Goal: Task Accomplishment & Management: Use online tool/utility

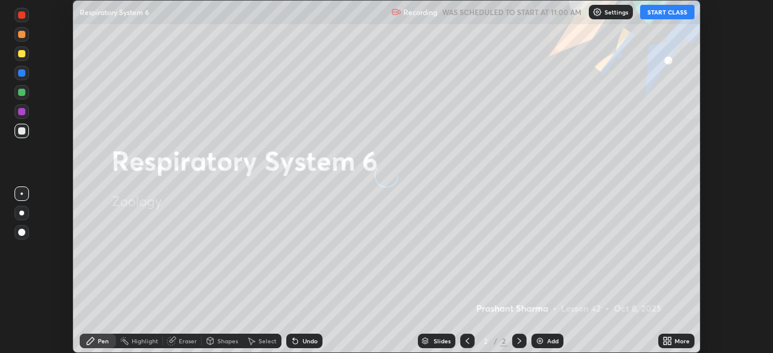
scroll to position [353, 773]
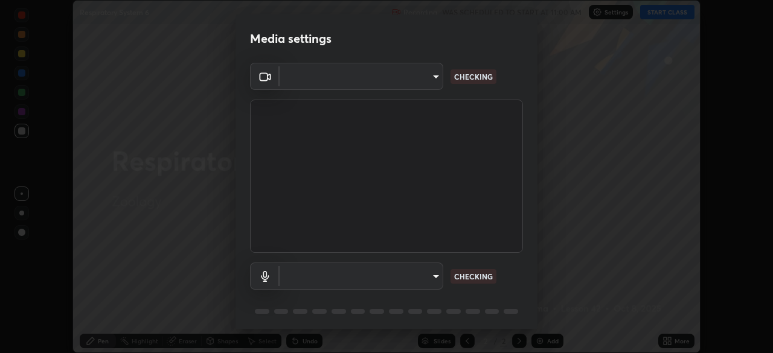
type input "67417adfccfa8b42c30ef4407fe4a6c493a28e79373338af571501226f50bce5"
click at [431, 278] on body "Erase all Respiratory System 6 Recording WAS SCHEDULED TO START AT 11:00 AM Set…" at bounding box center [386, 176] width 773 height 353
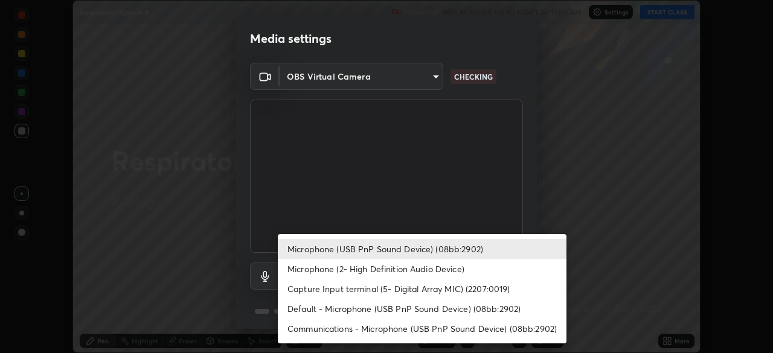
click at [418, 289] on li "Capture Input terminal (5- Digital Array MIC) (2207:0019)" at bounding box center [422, 289] width 289 height 20
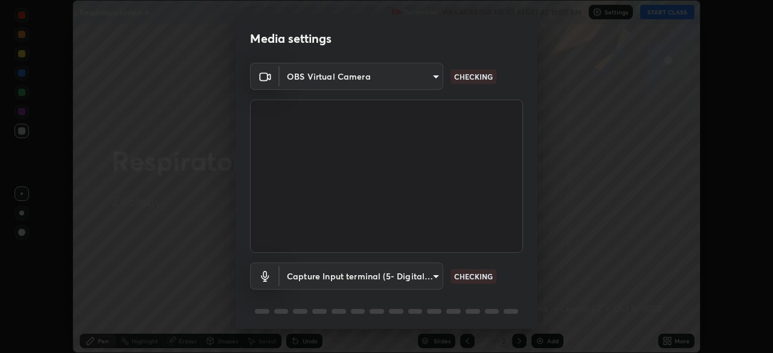
click at [415, 272] on body "Erase all Respiratory System 6 Recording WAS SCHEDULED TO START AT 11:00 AM Set…" at bounding box center [386, 176] width 773 height 353
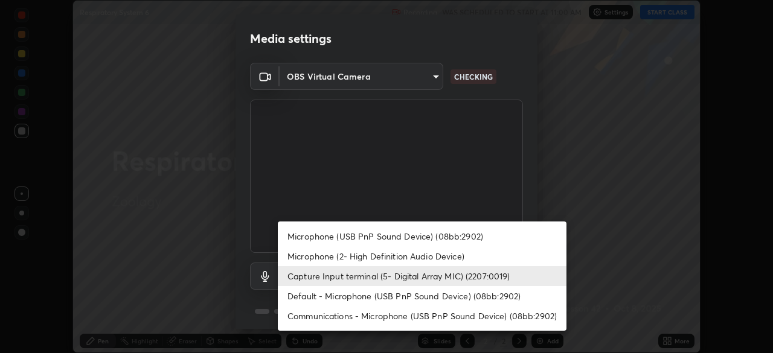
click at [372, 237] on li "Microphone (USB PnP Sound Device) (08bb:2902)" at bounding box center [422, 236] width 289 height 20
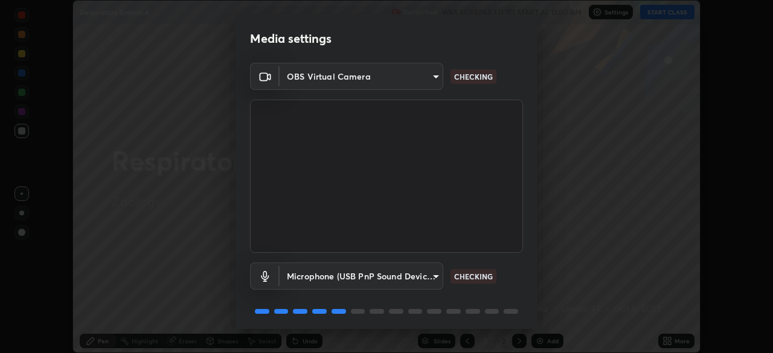
click at [367, 278] on body "Erase all Respiratory System 6 Recording WAS SCHEDULED TO START AT 11:00 AM Set…" at bounding box center [386, 176] width 773 height 353
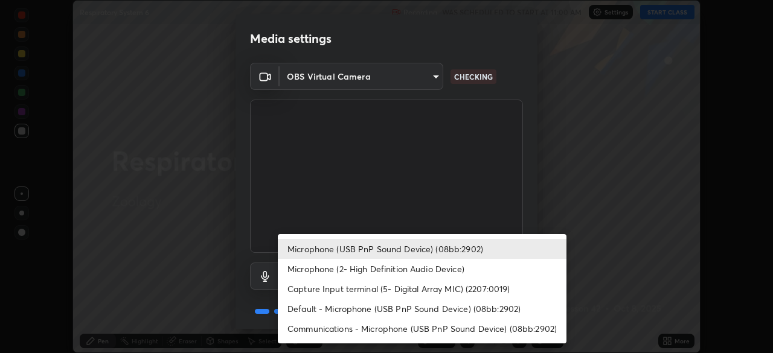
click at [323, 307] on li "Default - Microphone (USB PnP Sound Device) (08bb:2902)" at bounding box center [422, 309] width 289 height 20
type input "default"
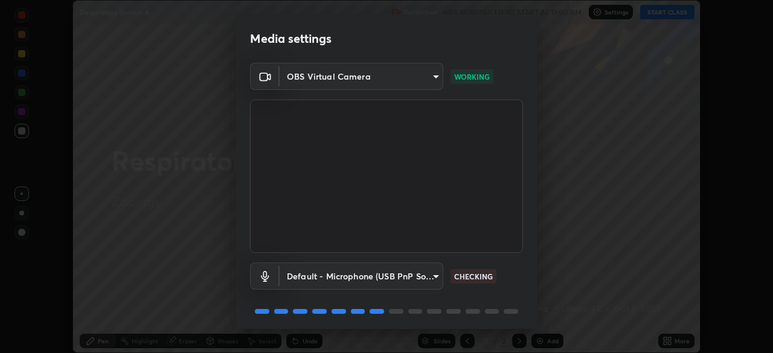
scroll to position [43, 0]
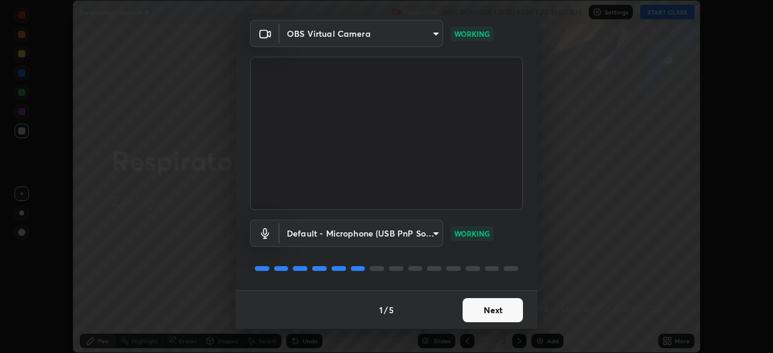
click at [497, 310] on button "Next" at bounding box center [492, 310] width 60 height 24
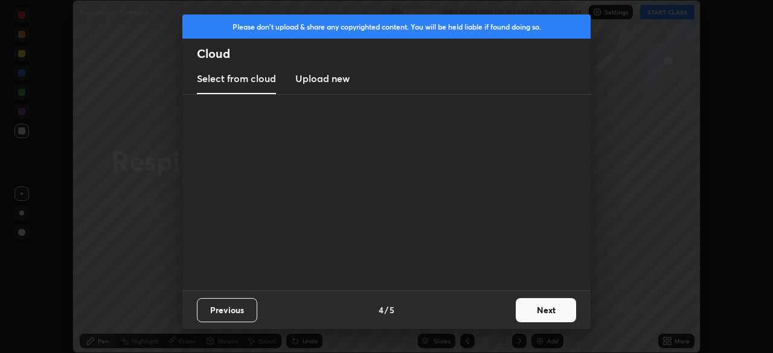
click at [517, 311] on button "Next" at bounding box center [545, 310] width 60 height 24
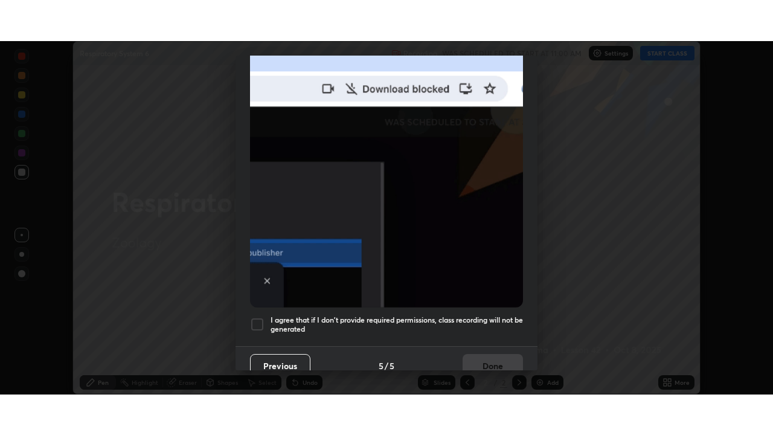
scroll to position [285, 0]
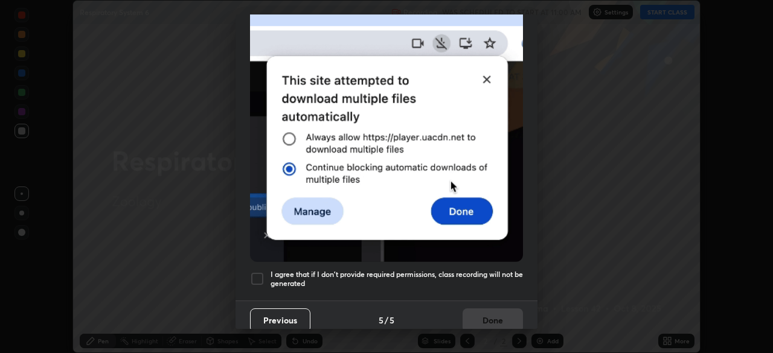
click at [257, 273] on div at bounding box center [257, 279] width 14 height 14
click at [485, 309] on button "Done" at bounding box center [492, 320] width 60 height 24
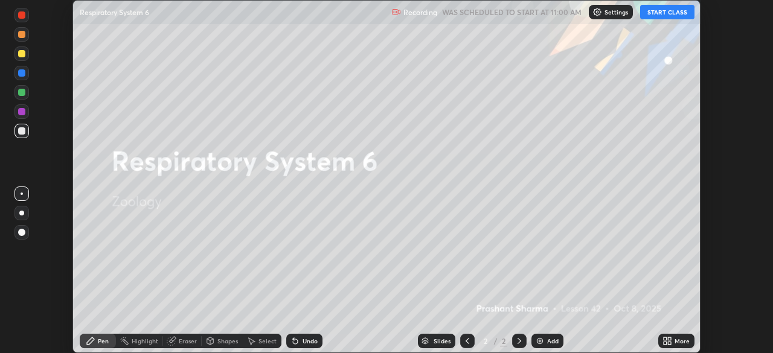
click at [667, 340] on icon at bounding box center [667, 341] width 10 height 10
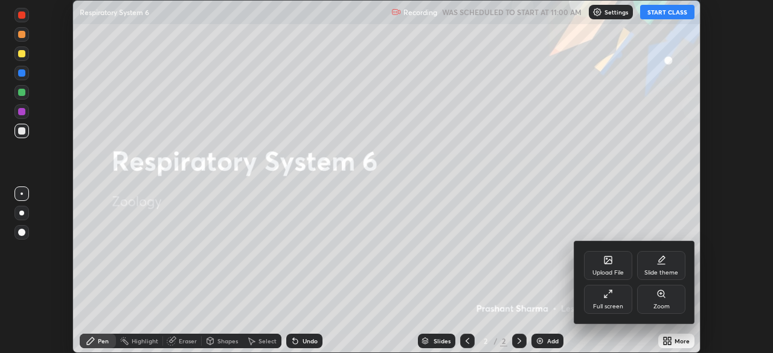
click at [659, 271] on div "Slide theme" at bounding box center [661, 273] width 34 height 6
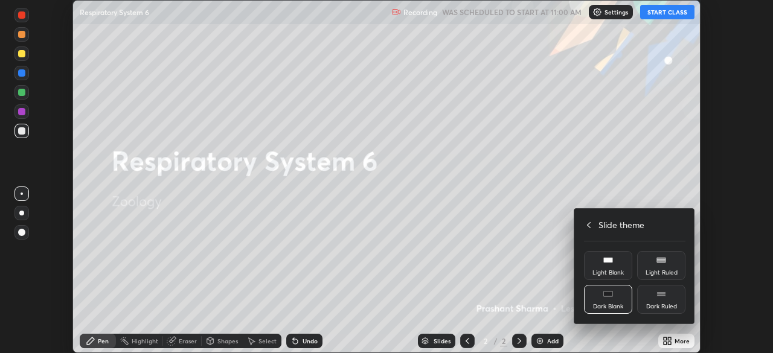
click at [604, 299] on div "Dark Blank" at bounding box center [608, 299] width 48 height 29
click at [597, 222] on div "Slide theme" at bounding box center [634, 224] width 101 height 13
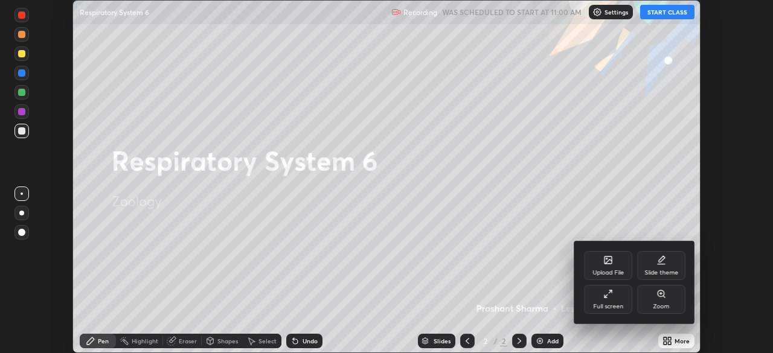
click at [602, 304] on div "Full screen" at bounding box center [608, 307] width 30 height 6
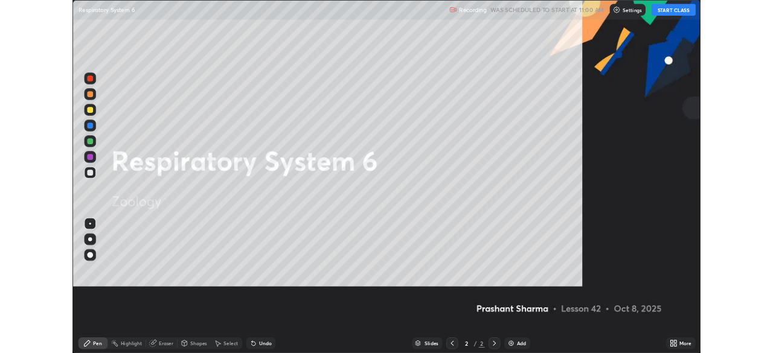
scroll to position [435, 773]
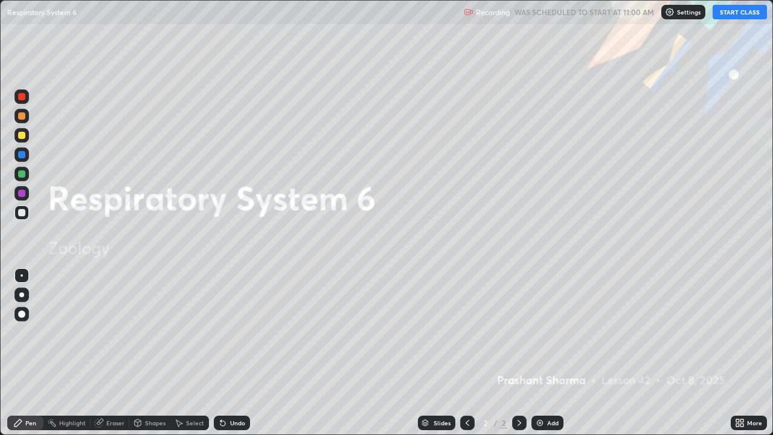
click at [548, 352] on div "Add" at bounding box center [547, 422] width 32 height 14
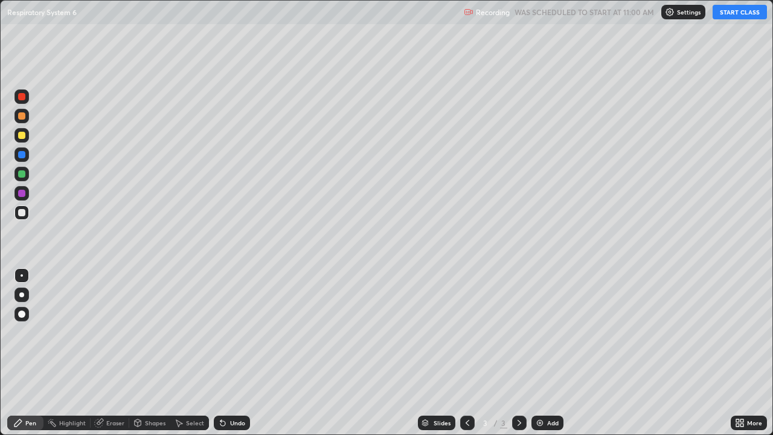
click at [730, 13] on button "START CLASS" at bounding box center [739, 12] width 54 height 14
click at [24, 214] on div at bounding box center [21, 212] width 7 height 7
click at [24, 135] on div at bounding box center [21, 135] width 7 height 7
click at [237, 352] on div "Undo" at bounding box center [232, 422] width 36 height 14
click at [544, 352] on div "Add" at bounding box center [547, 422] width 32 height 14
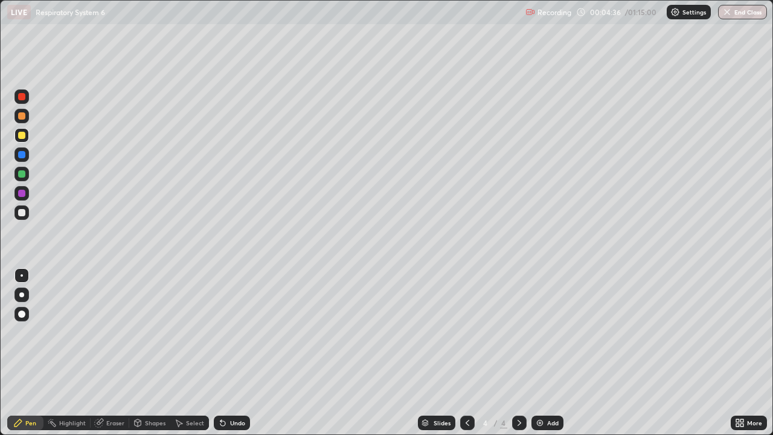
click at [24, 211] on div at bounding box center [21, 212] width 7 height 7
click at [230, 352] on div "Undo" at bounding box center [237, 422] width 15 height 6
click at [537, 352] on div "Add" at bounding box center [547, 422] width 32 height 14
click at [465, 352] on div at bounding box center [467, 422] width 14 height 14
click at [24, 138] on div at bounding box center [21, 135] width 7 height 7
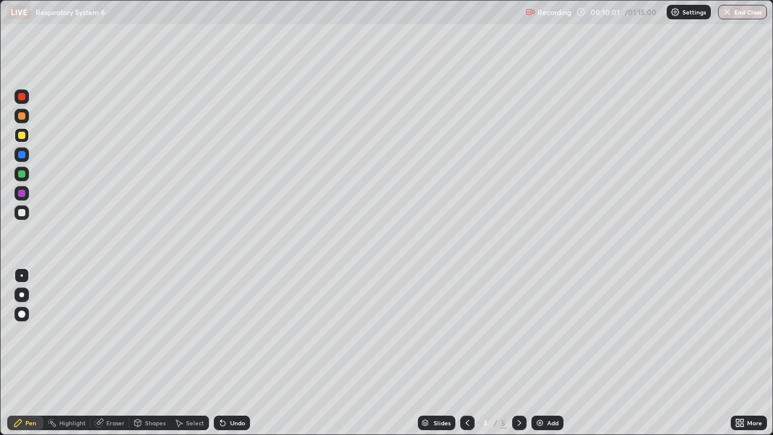
click at [518, 352] on icon at bounding box center [519, 423] width 10 height 10
click at [23, 213] on div at bounding box center [21, 212] width 7 height 7
click at [20, 211] on div at bounding box center [21, 212] width 7 height 7
click at [22, 134] on div at bounding box center [21, 135] width 7 height 7
click at [232, 352] on div "Undo" at bounding box center [237, 422] width 15 height 6
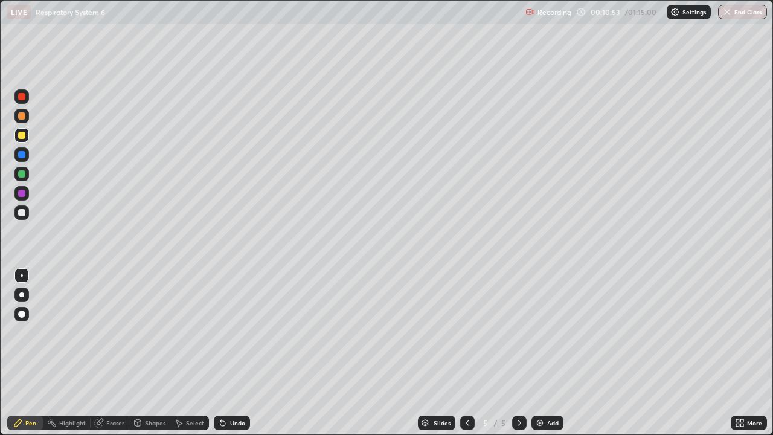
click at [19, 116] on div at bounding box center [21, 115] width 7 height 7
click at [106, 352] on div "Eraser" at bounding box center [110, 422] width 39 height 14
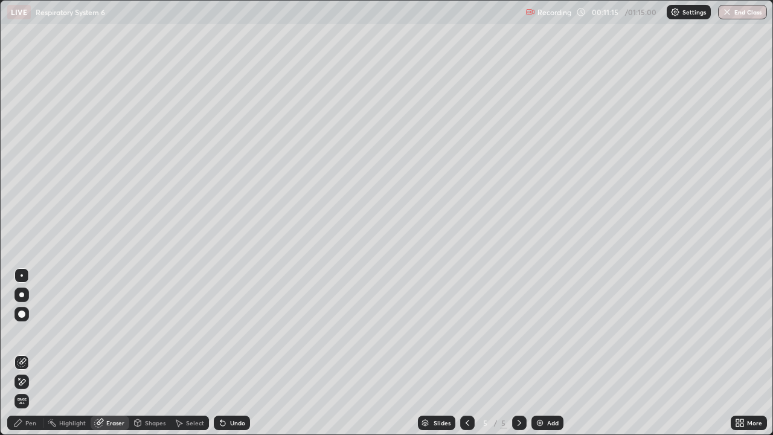
click at [28, 352] on div "Pen" at bounding box center [25, 422] width 36 height 14
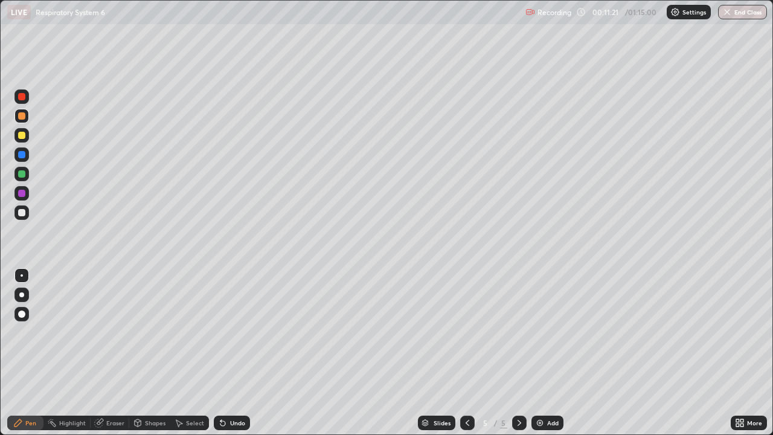
click at [24, 95] on div at bounding box center [21, 96] width 7 height 7
click at [109, 352] on div "Eraser" at bounding box center [115, 422] width 18 height 6
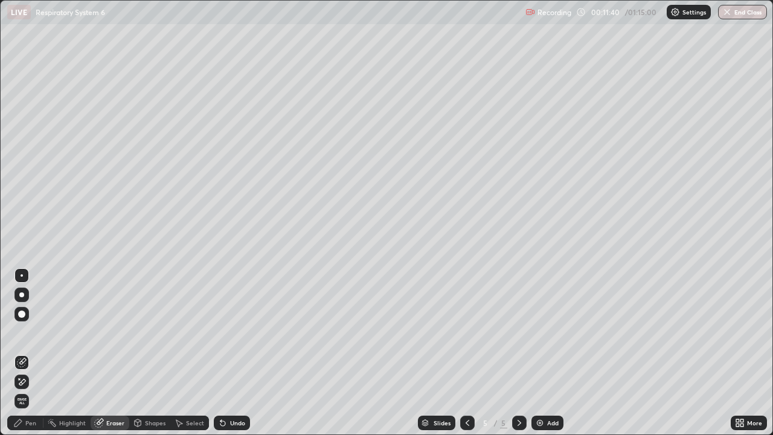
click at [33, 352] on div "Pen" at bounding box center [30, 422] width 11 height 6
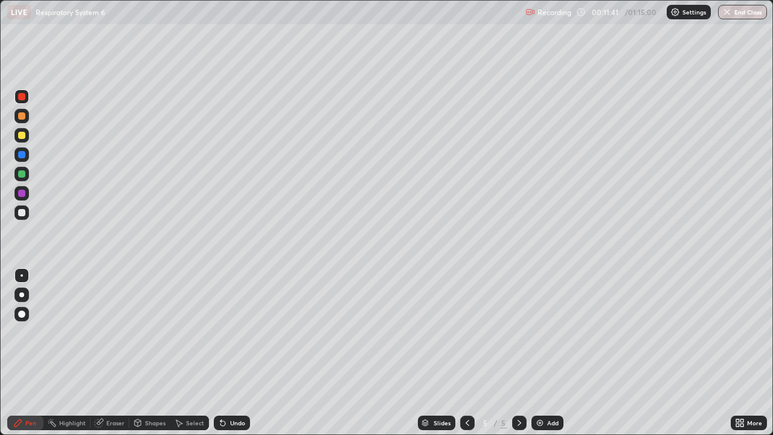
click at [23, 116] on div at bounding box center [21, 115] width 7 height 7
click at [22, 214] on div at bounding box center [21, 212] width 7 height 7
click at [22, 173] on div at bounding box center [21, 173] width 7 height 7
click at [23, 113] on div at bounding box center [21, 115] width 7 height 7
click at [17, 135] on div at bounding box center [21, 135] width 14 height 14
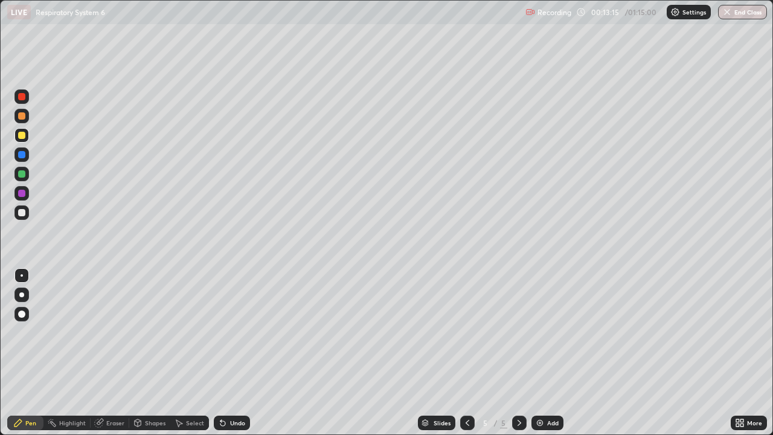
click at [243, 352] on div "Undo" at bounding box center [232, 422] width 36 height 14
click at [236, 352] on div "Undo" at bounding box center [237, 422] width 15 height 6
click at [232, 352] on div "Undo" at bounding box center [237, 422] width 15 height 6
click at [23, 173] on div at bounding box center [21, 173] width 7 height 7
click at [114, 352] on div "Eraser" at bounding box center [115, 422] width 18 height 6
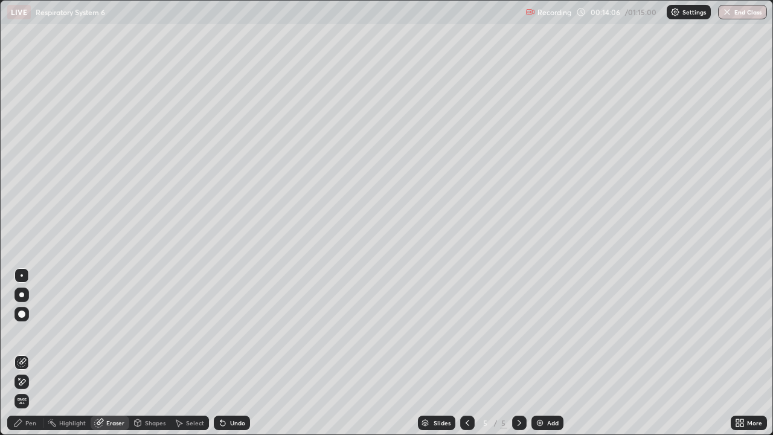
click at [30, 352] on div "Pen" at bounding box center [30, 422] width 11 height 6
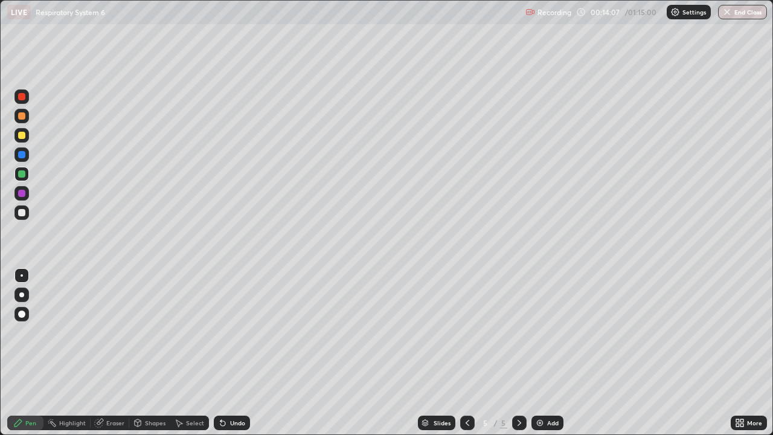
click at [26, 136] on div at bounding box center [21, 135] width 14 height 14
click at [22, 176] on div at bounding box center [21, 173] width 7 height 7
click at [22, 135] on div at bounding box center [21, 135] width 7 height 7
click at [27, 112] on div at bounding box center [21, 116] width 14 height 14
click at [115, 352] on div "Eraser" at bounding box center [115, 422] width 18 height 6
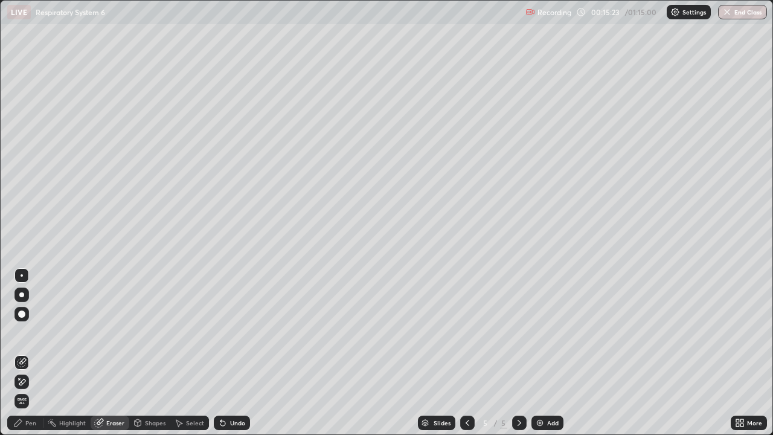
click at [27, 352] on div "Pen" at bounding box center [30, 422] width 11 height 6
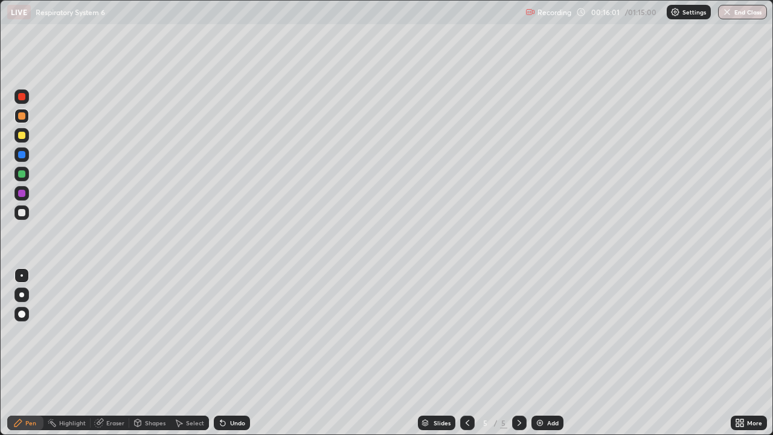
click at [21, 212] on div at bounding box center [21, 212] width 7 height 7
click at [20, 313] on div at bounding box center [21, 313] width 7 height 7
click at [22, 275] on div at bounding box center [22, 275] width 2 height 2
click at [22, 118] on div at bounding box center [21, 115] width 7 height 7
click at [232, 352] on div "Undo" at bounding box center [237, 422] width 15 height 6
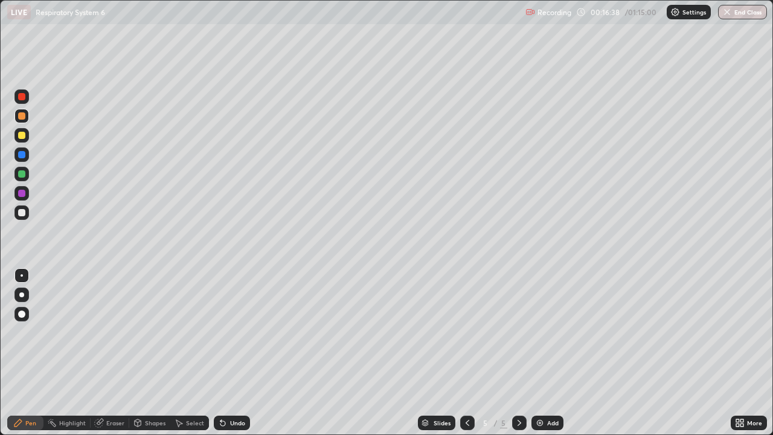
click at [234, 352] on div "Undo" at bounding box center [237, 422] width 15 height 6
click at [21, 212] on div at bounding box center [21, 212] width 7 height 7
click at [22, 174] on div at bounding box center [21, 173] width 7 height 7
click at [235, 352] on div "Undo" at bounding box center [237, 422] width 15 height 6
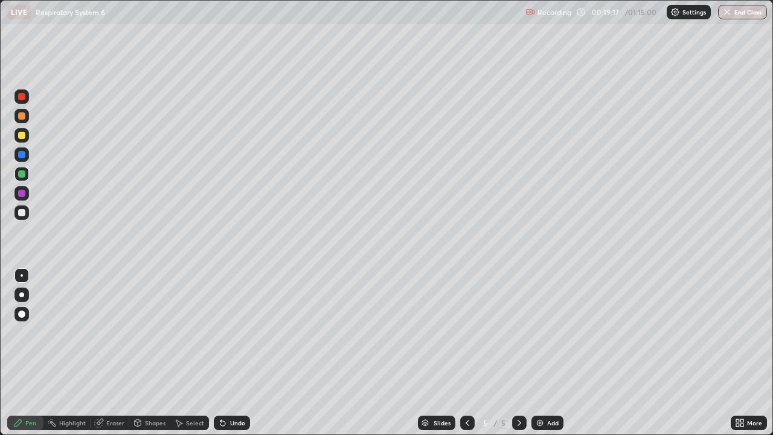
click at [23, 194] on div at bounding box center [21, 193] width 7 height 7
click at [26, 310] on div at bounding box center [21, 314] width 14 height 14
click at [24, 215] on div at bounding box center [21, 212] width 7 height 7
click at [22, 275] on div at bounding box center [22, 275] width 2 height 2
click at [24, 194] on div at bounding box center [21, 193] width 7 height 7
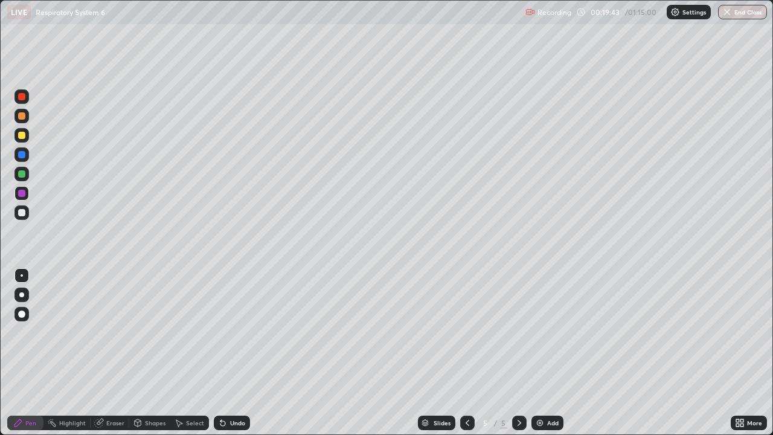
click at [23, 314] on div at bounding box center [21, 313] width 7 height 7
click at [21, 211] on div at bounding box center [21, 212] width 7 height 7
click at [27, 311] on div at bounding box center [21, 314] width 14 height 14
click at [22, 137] on div at bounding box center [21, 135] width 7 height 7
click at [22, 275] on div at bounding box center [22, 275] width 2 height 2
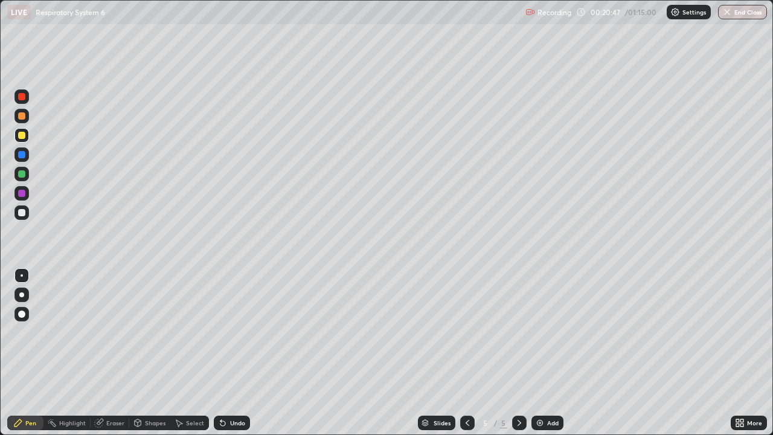
click at [20, 156] on div at bounding box center [21, 154] width 7 height 7
click at [22, 174] on div at bounding box center [21, 173] width 7 height 7
click at [24, 135] on div at bounding box center [21, 135] width 7 height 7
click at [24, 214] on div at bounding box center [21, 212] width 7 height 7
click at [24, 174] on div at bounding box center [21, 173] width 7 height 7
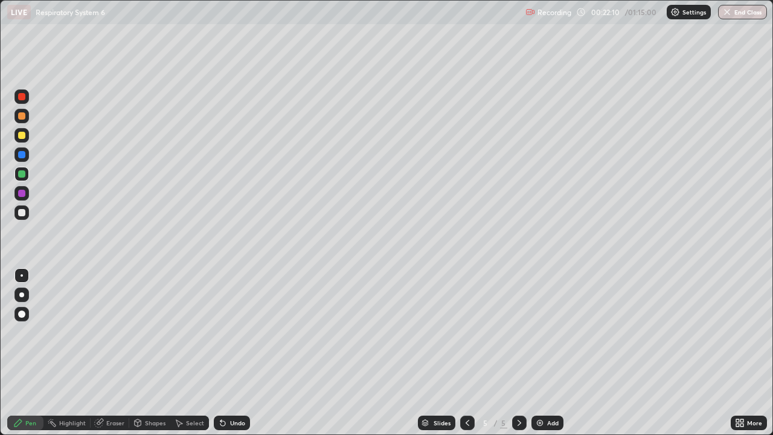
click at [112, 352] on div "Eraser" at bounding box center [115, 422] width 18 height 6
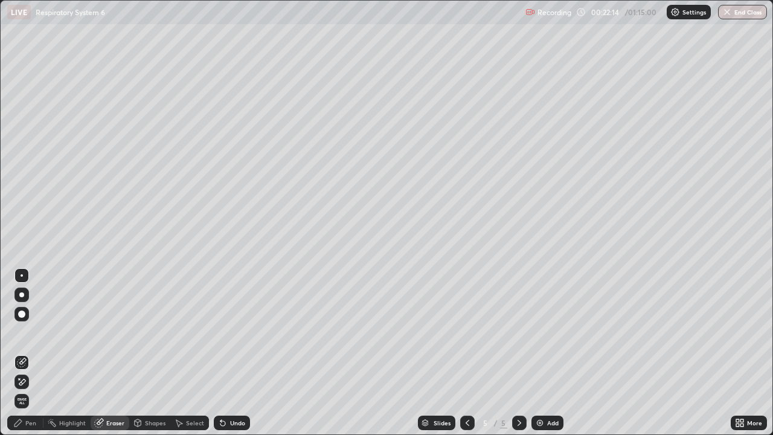
click at [24, 352] on div "Pen" at bounding box center [25, 422] width 36 height 14
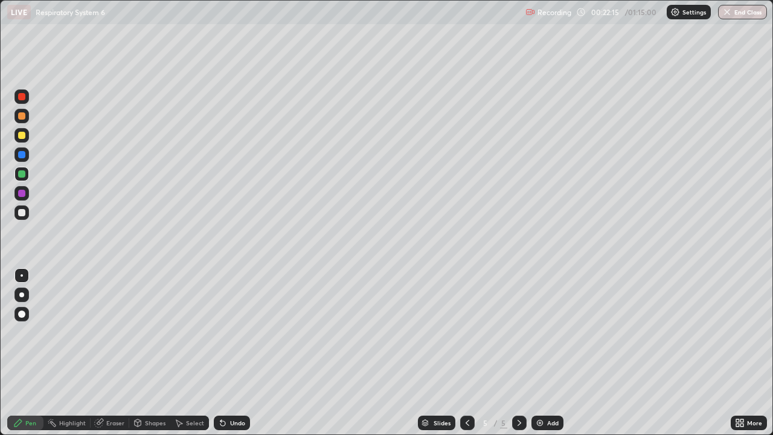
click at [21, 211] on div at bounding box center [21, 212] width 7 height 7
click at [111, 352] on div "Eraser" at bounding box center [115, 422] width 18 height 6
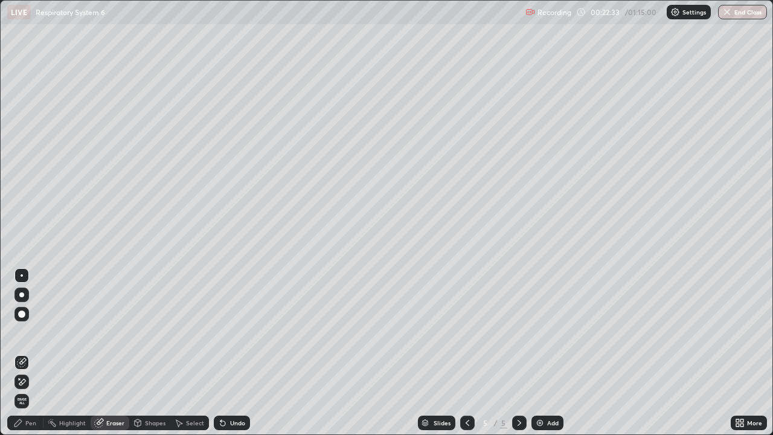
click at [29, 352] on div "Pen" at bounding box center [25, 422] width 36 height 14
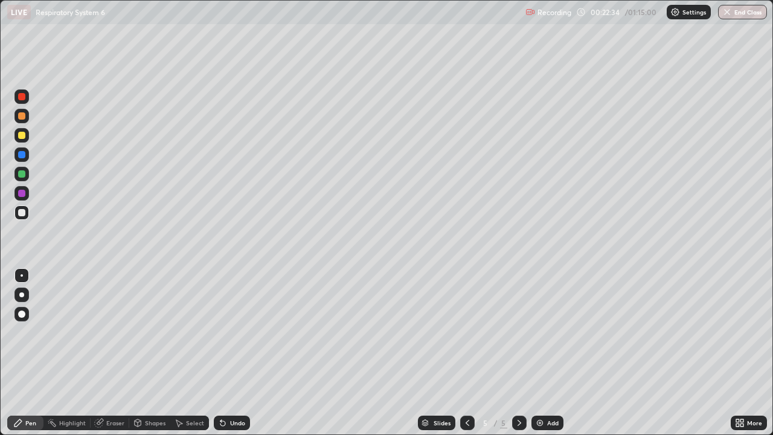
click at [21, 100] on div at bounding box center [21, 96] width 7 height 7
click at [100, 352] on icon at bounding box center [99, 423] width 8 height 8
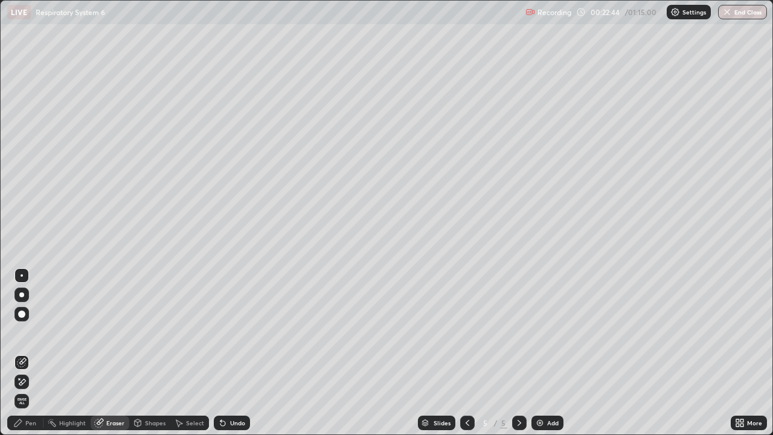
click at [27, 352] on div "Pen" at bounding box center [30, 422] width 11 height 6
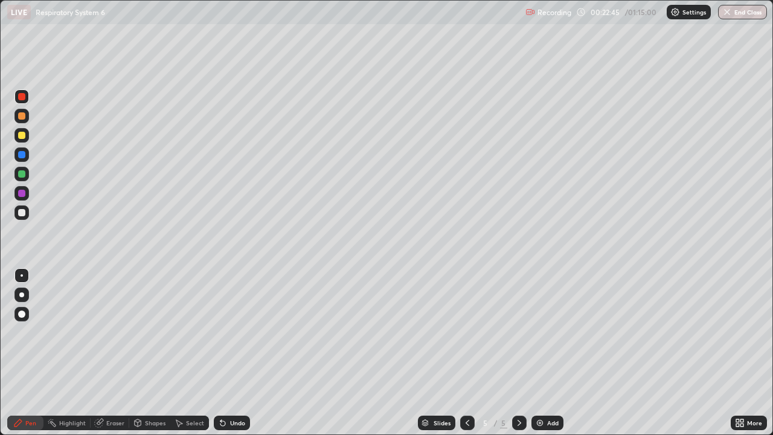
click at [21, 212] on div at bounding box center [21, 212] width 7 height 7
click at [24, 174] on div at bounding box center [21, 173] width 7 height 7
click at [21, 118] on div at bounding box center [21, 115] width 7 height 7
click at [20, 214] on div at bounding box center [21, 212] width 7 height 7
click at [23, 116] on div at bounding box center [21, 115] width 7 height 7
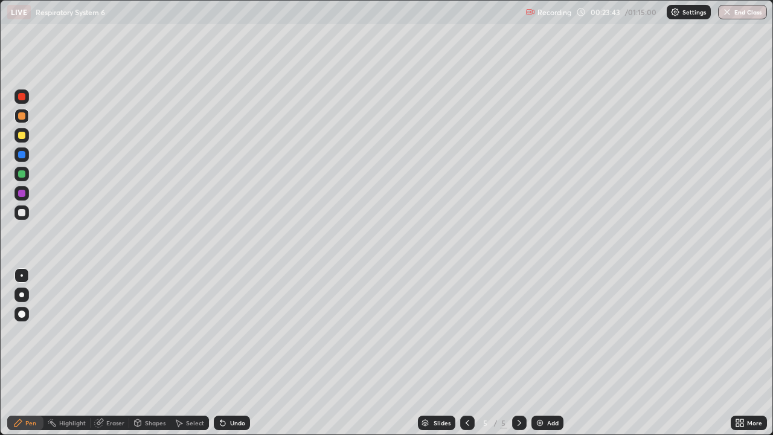
click at [22, 212] on div at bounding box center [21, 212] width 7 height 7
click at [21, 120] on div at bounding box center [21, 116] width 14 height 14
click at [233, 352] on div "Undo" at bounding box center [232, 422] width 36 height 14
click at [22, 308] on div at bounding box center [21, 314] width 14 height 14
click at [22, 212] on div at bounding box center [21, 212] width 7 height 7
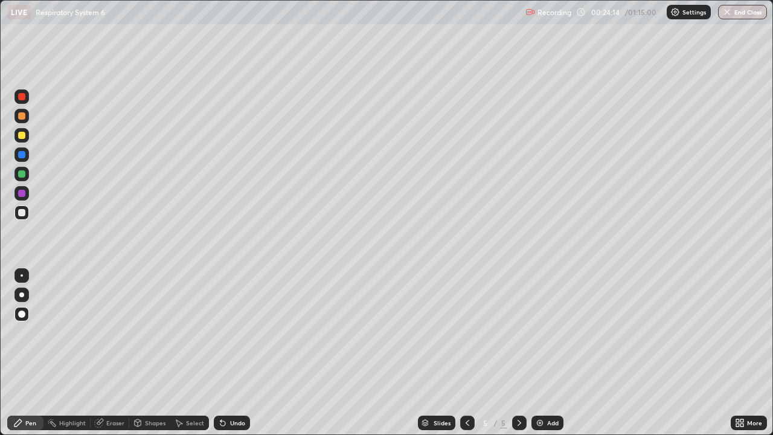
click at [22, 275] on div at bounding box center [22, 275] width 2 height 2
click at [25, 213] on div at bounding box center [21, 212] width 7 height 7
click at [21, 135] on div at bounding box center [21, 135] width 7 height 7
click at [23, 314] on div at bounding box center [21, 313] width 7 height 7
click at [22, 275] on div at bounding box center [22, 275] width 2 height 2
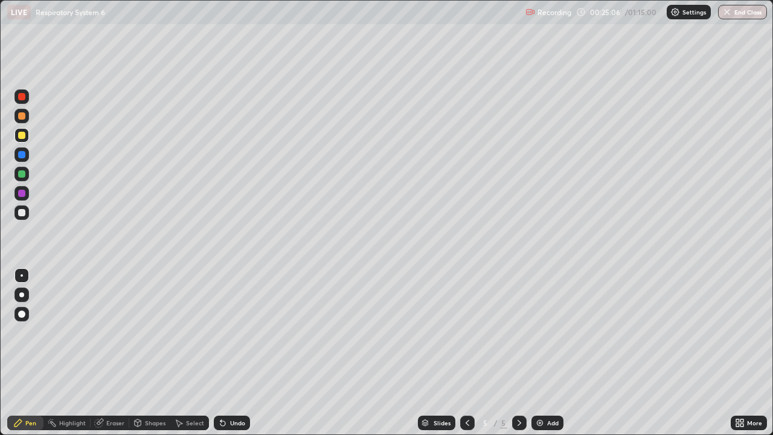
click at [22, 311] on div at bounding box center [21, 313] width 7 height 7
click at [20, 195] on div at bounding box center [21, 193] width 7 height 7
click at [26, 308] on div at bounding box center [21, 314] width 14 height 14
click at [22, 133] on div at bounding box center [21, 135] width 7 height 7
click at [21, 274] on div at bounding box center [22, 275] width 2 height 2
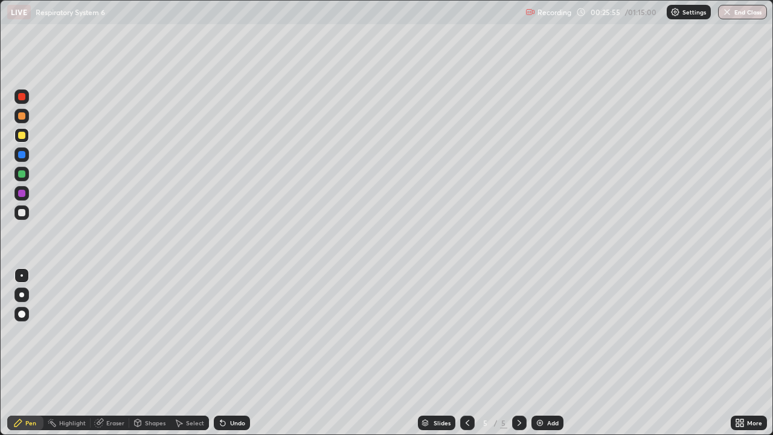
click at [19, 138] on div at bounding box center [21, 135] width 14 height 14
click at [115, 352] on div "Eraser" at bounding box center [115, 422] width 18 height 6
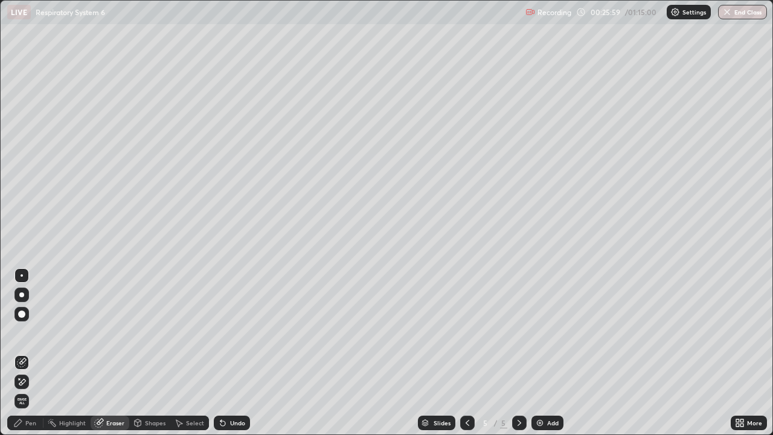
click at [32, 352] on div "Pen" at bounding box center [25, 422] width 36 height 14
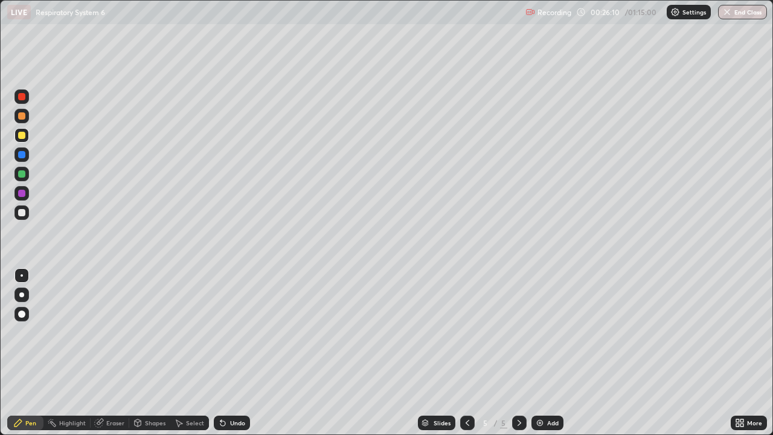
click at [22, 155] on div at bounding box center [21, 154] width 7 height 7
click at [549, 352] on div "Add" at bounding box center [547, 422] width 32 height 14
click at [26, 212] on div at bounding box center [21, 212] width 14 height 14
click at [238, 352] on div "Undo" at bounding box center [237, 422] width 15 height 6
click at [237, 352] on div "Undo" at bounding box center [237, 422] width 15 height 6
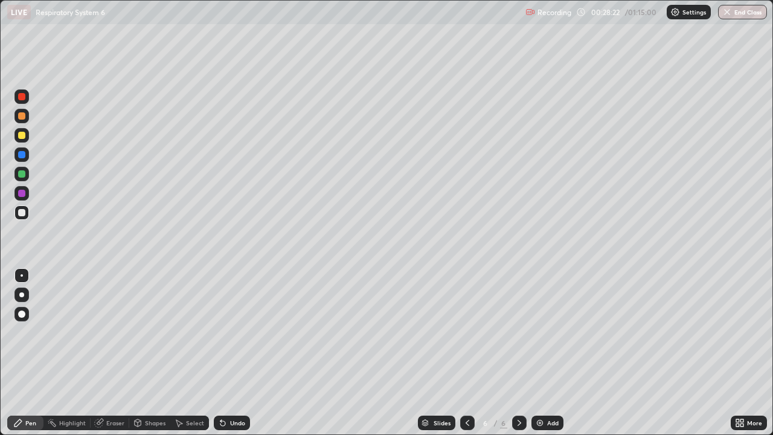
click at [234, 352] on div "Undo" at bounding box center [237, 422] width 15 height 6
click at [232, 352] on div "Undo" at bounding box center [237, 422] width 15 height 6
click at [234, 352] on div "Undo" at bounding box center [237, 422] width 15 height 6
click at [193, 352] on div "Select" at bounding box center [195, 422] width 18 height 6
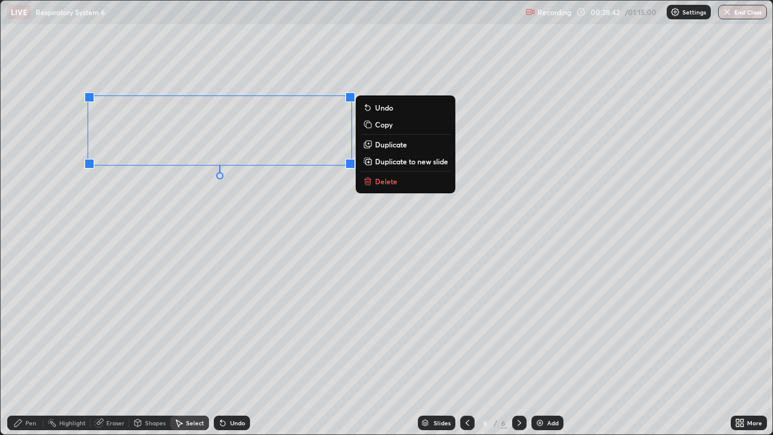
click at [328, 202] on div "0 ° Undo Copy Duplicate Duplicate to new slide Delete" at bounding box center [386, 217] width 771 height 433
click at [392, 129] on p "Copy" at bounding box center [384, 125] width 18 height 10
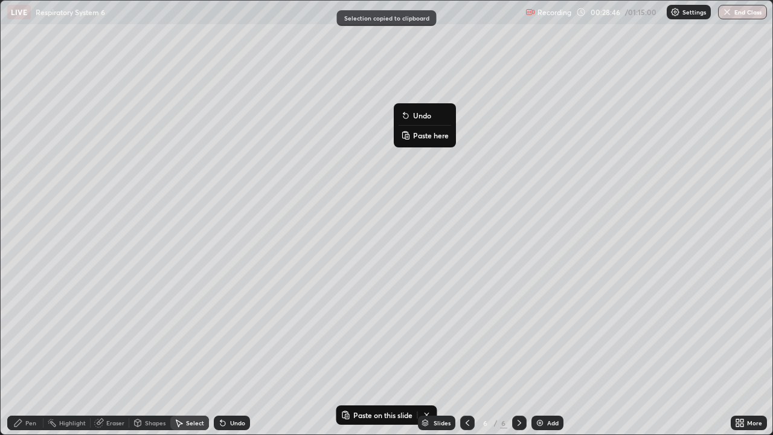
click at [432, 135] on p "Paste here" at bounding box center [431, 135] width 36 height 10
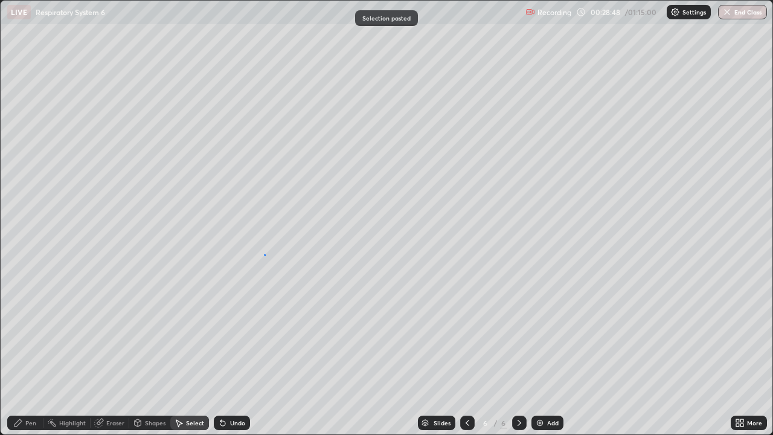
click at [264, 255] on div "0 ° Undo Copy Paste here Duplicate Duplicate to new slide Delete" at bounding box center [386, 217] width 771 height 433
click at [110, 352] on div "Eraser" at bounding box center [110, 422] width 39 height 14
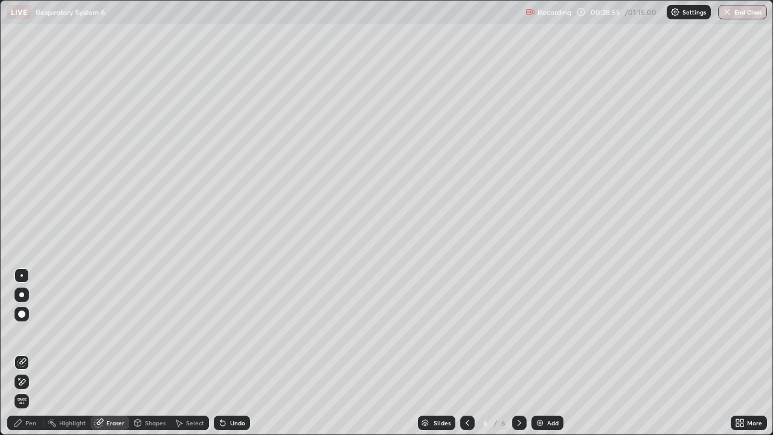
click at [26, 352] on div "Pen" at bounding box center [30, 422] width 11 height 6
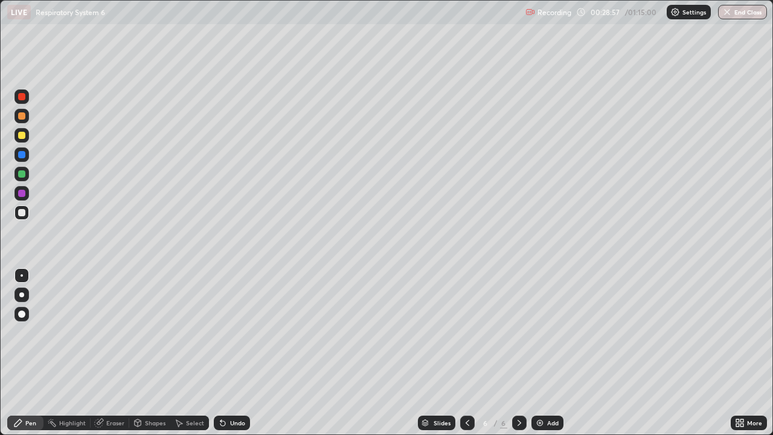
click at [107, 352] on div "Eraser" at bounding box center [115, 422] width 18 height 6
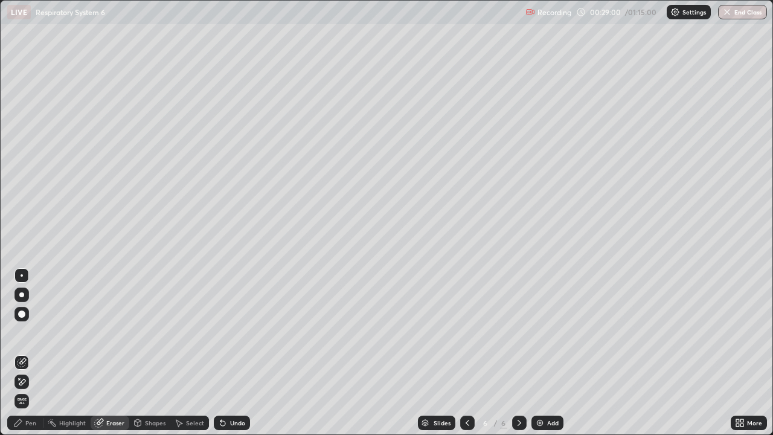
click at [27, 352] on div "Pen" at bounding box center [30, 422] width 11 height 6
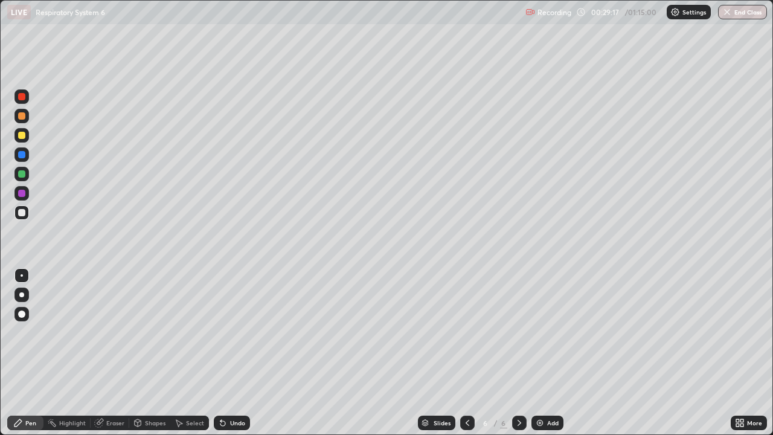
click at [28, 352] on div "Pen" at bounding box center [30, 422] width 11 height 6
click at [21, 141] on div at bounding box center [21, 135] width 14 height 14
click at [236, 352] on div "Undo" at bounding box center [237, 422] width 15 height 6
click at [233, 352] on div "Undo" at bounding box center [237, 422] width 15 height 6
click at [232, 352] on div "Undo" at bounding box center [237, 422] width 15 height 6
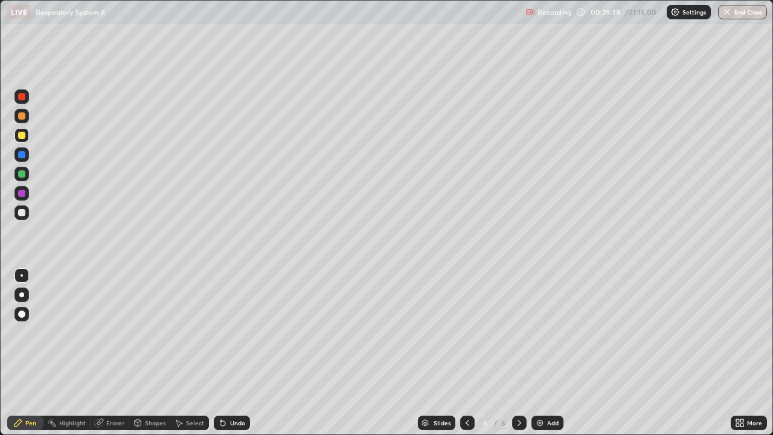
click at [231, 352] on div "Undo" at bounding box center [232, 422] width 36 height 14
click at [230, 352] on div "Undo" at bounding box center [232, 422] width 36 height 14
click at [227, 352] on div "Undo" at bounding box center [232, 422] width 36 height 14
click at [228, 352] on div "Undo" at bounding box center [232, 422] width 36 height 14
click at [230, 352] on div "Undo" at bounding box center [237, 422] width 15 height 6
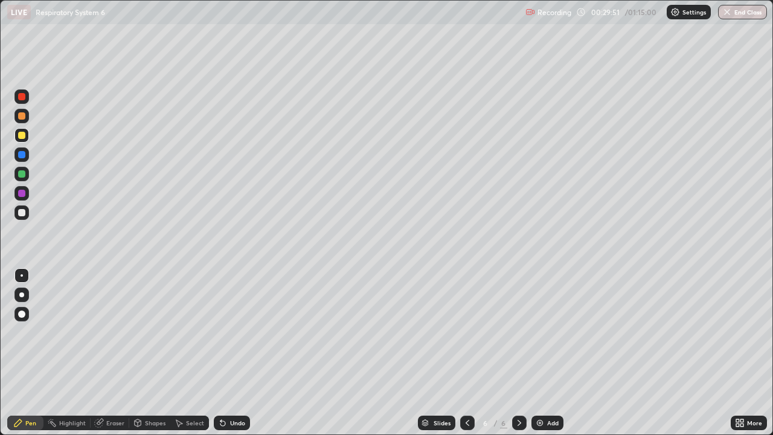
click at [27, 212] on div at bounding box center [21, 212] width 14 height 14
click at [24, 138] on div at bounding box center [21, 135] width 7 height 7
click at [24, 211] on div at bounding box center [21, 212] width 7 height 7
click at [189, 352] on div "Select" at bounding box center [195, 422] width 18 height 6
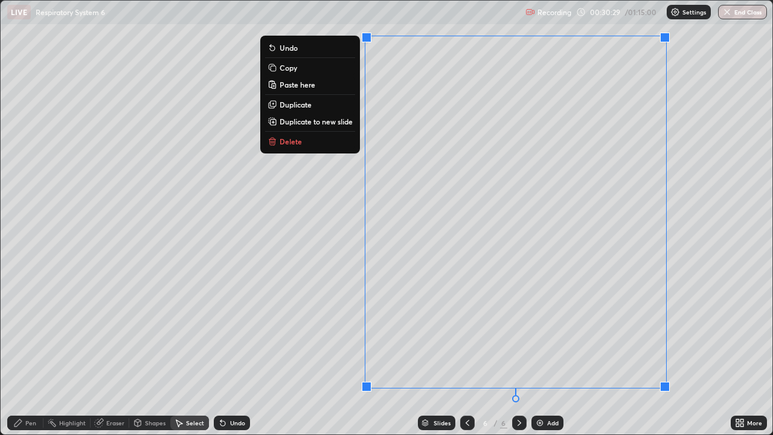
click at [342, 293] on div "0 ° Undo Copy Paste here Duplicate Duplicate to new slide Delete" at bounding box center [386, 217] width 771 height 433
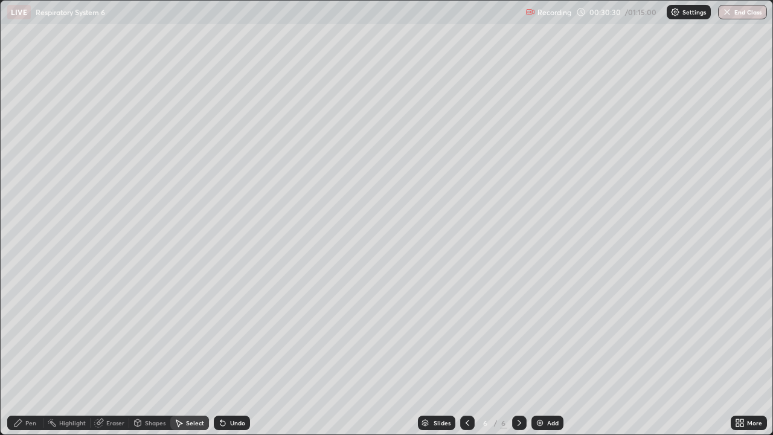
click at [30, 352] on div "Pen" at bounding box center [30, 422] width 11 height 6
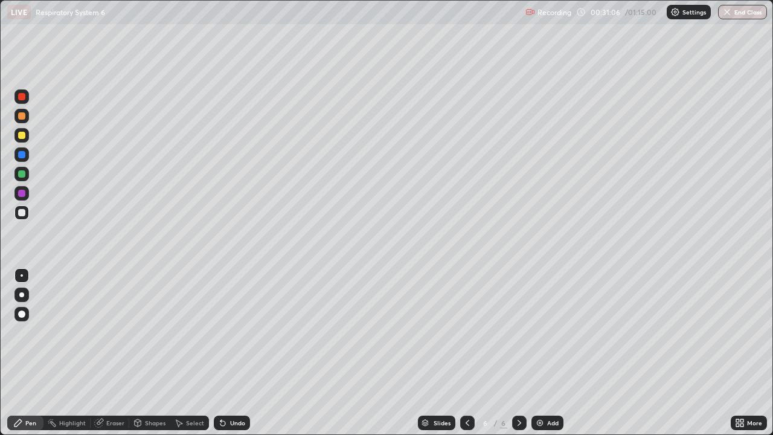
click at [237, 352] on div "Undo" at bounding box center [237, 422] width 15 height 6
click at [196, 352] on div "Select" at bounding box center [195, 422] width 18 height 6
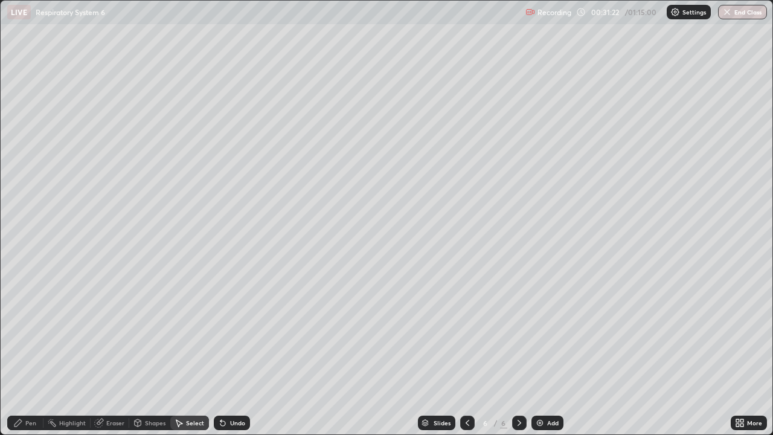
click at [193, 352] on div "Select" at bounding box center [195, 422] width 18 height 6
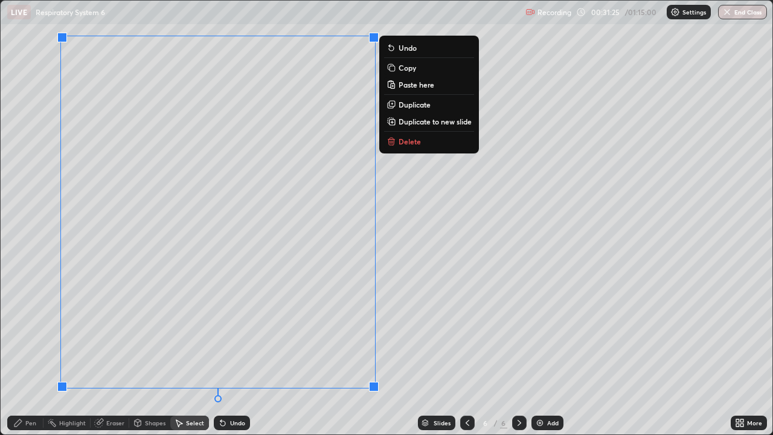
click at [405, 339] on div "0 ° Undo Copy Paste here Duplicate Duplicate to new slide Delete" at bounding box center [386, 217] width 771 height 433
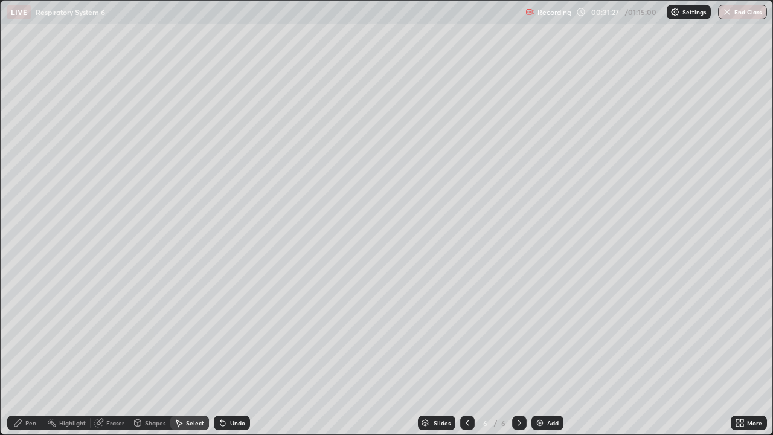
click at [34, 352] on div "Pen" at bounding box center [30, 422] width 11 height 6
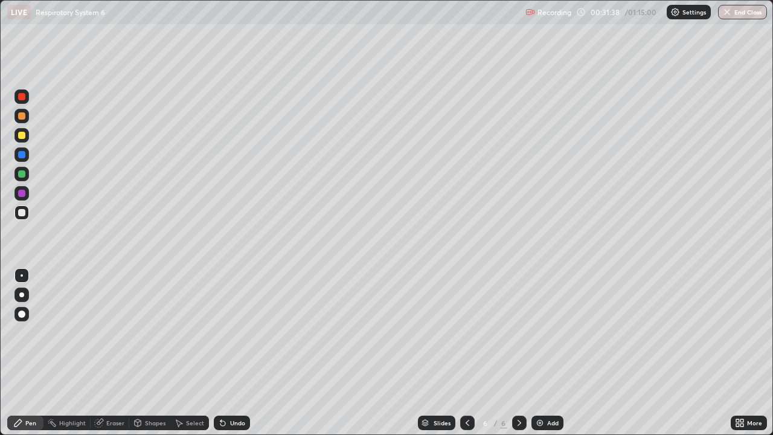
click at [232, 352] on div "Undo" at bounding box center [237, 422] width 15 height 6
click at [231, 352] on div "Undo" at bounding box center [232, 422] width 36 height 14
click at [244, 352] on div "Undo" at bounding box center [232, 422] width 36 height 14
click at [736, 352] on icon at bounding box center [740, 423] width 10 height 10
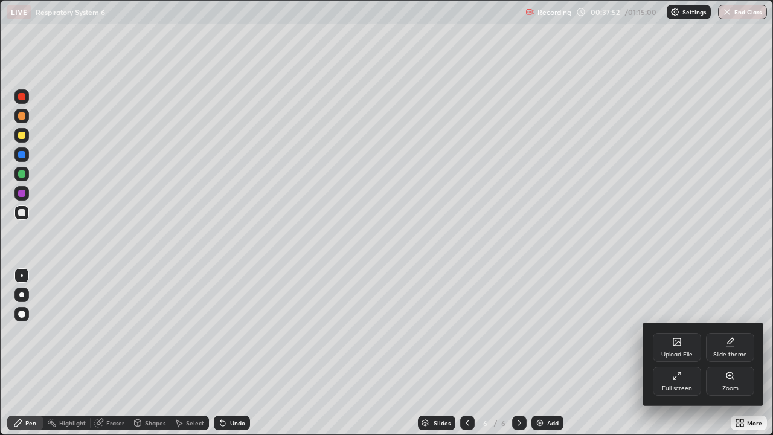
click at [678, 352] on icon at bounding box center [677, 376] width 10 height 10
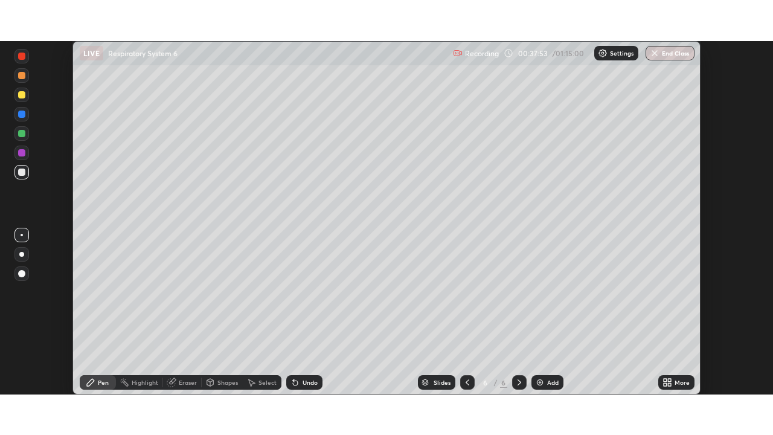
scroll to position [60006, 59586]
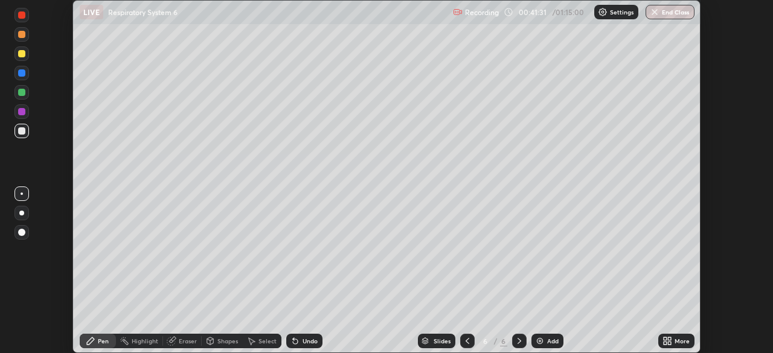
click at [469, 337] on icon at bounding box center [467, 341] width 10 height 10
click at [517, 341] on icon at bounding box center [519, 341] width 10 height 10
click at [545, 340] on div "Add" at bounding box center [547, 341] width 32 height 14
click at [675, 343] on div "More" at bounding box center [681, 341] width 15 height 6
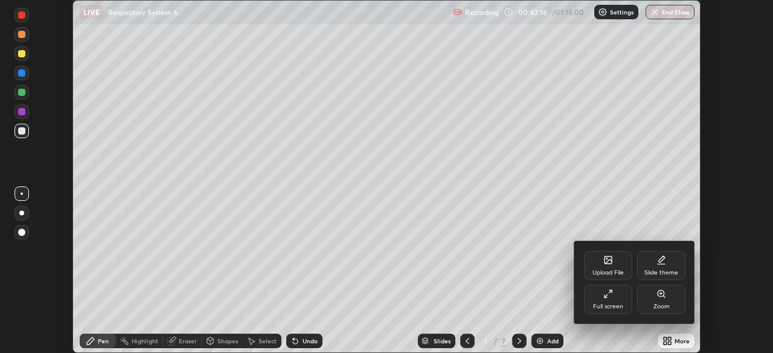
click at [607, 301] on div "Full screen" at bounding box center [608, 299] width 48 height 29
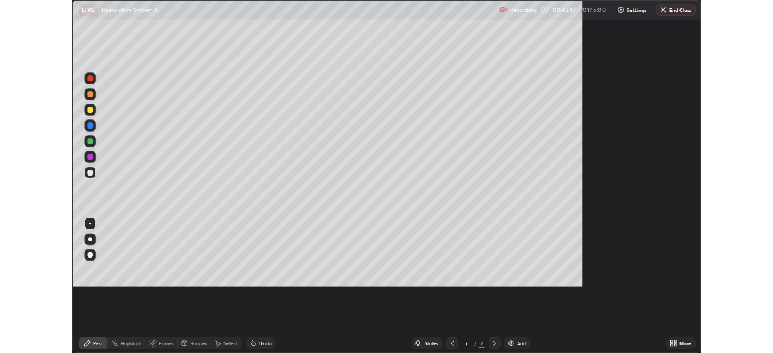
scroll to position [435, 773]
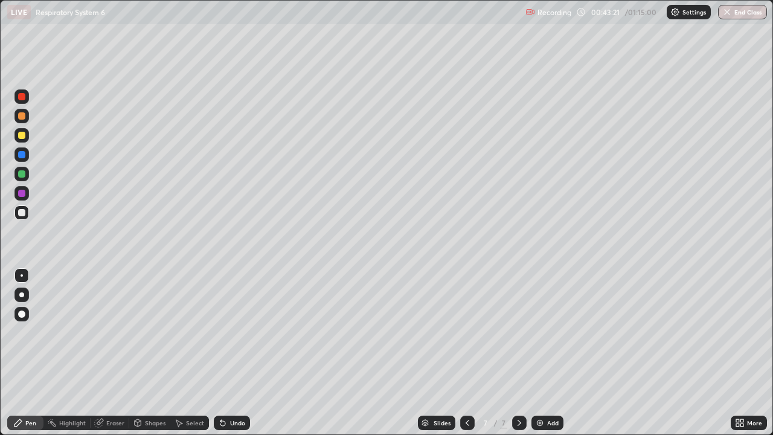
click at [17, 212] on div at bounding box center [21, 212] width 14 height 14
click at [20, 312] on div at bounding box center [21, 313] width 7 height 7
click at [737, 352] on icon at bounding box center [737, 420] width 3 height 3
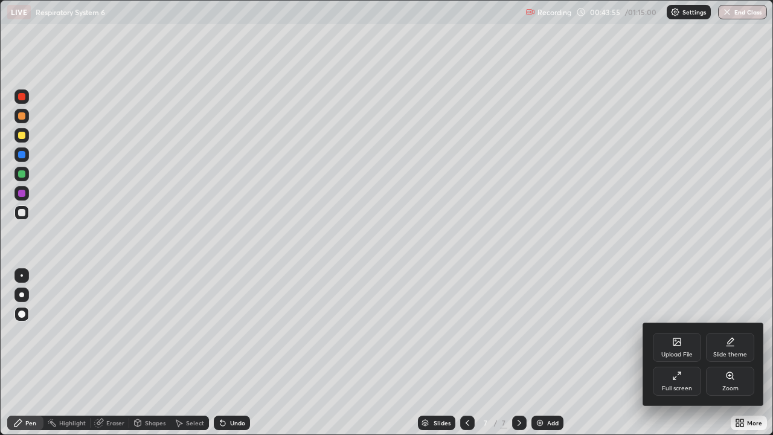
click at [678, 352] on icon at bounding box center [677, 376] width 10 height 10
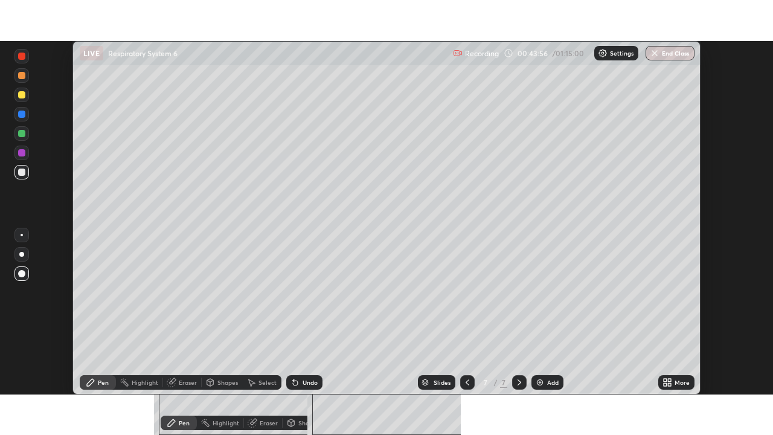
scroll to position [60006, 59586]
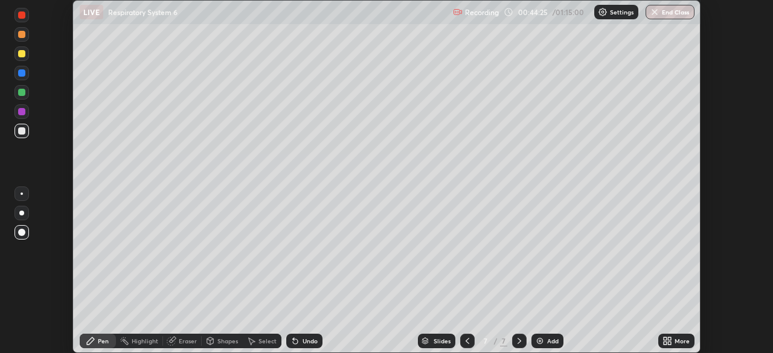
click at [264, 342] on div "Select" at bounding box center [267, 341] width 18 height 6
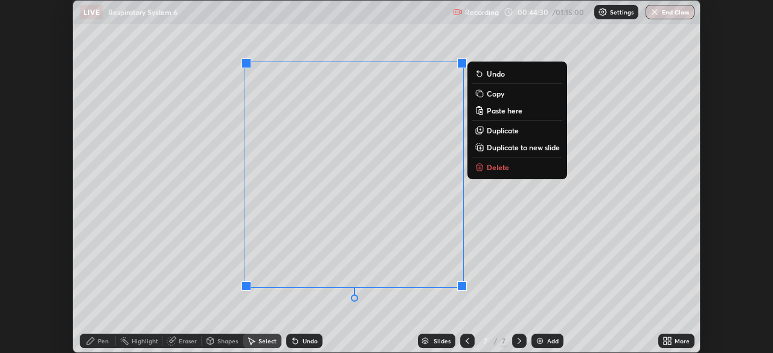
click at [210, 273] on div "0 ° Undo Copy Paste here Duplicate Duplicate to new slide Delete" at bounding box center [386, 177] width 627 height 352
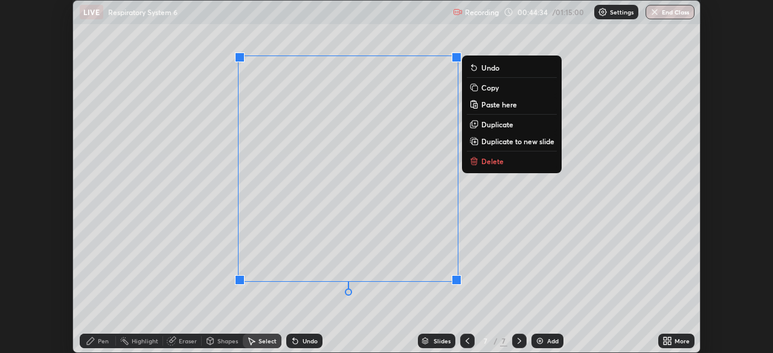
click at [211, 266] on div "0 ° Undo Copy Paste here Duplicate Duplicate to new slide Delete" at bounding box center [386, 177] width 627 height 352
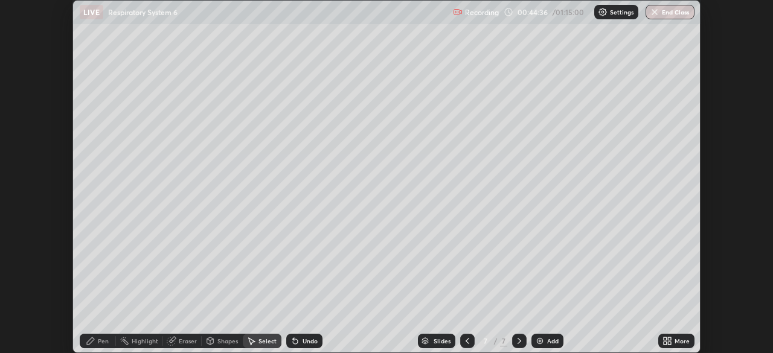
click at [94, 338] on icon at bounding box center [91, 341] width 10 height 10
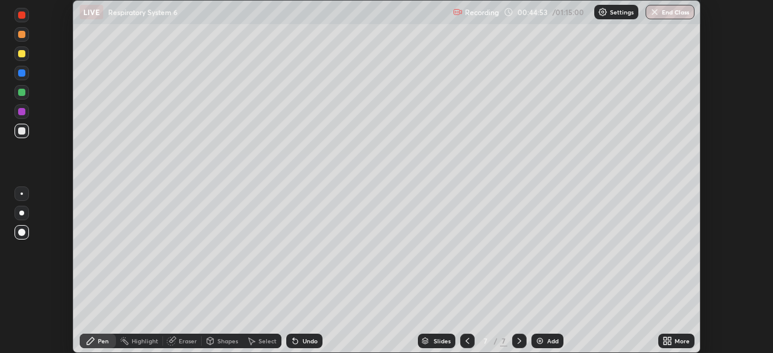
click at [310, 339] on div "Undo" at bounding box center [309, 341] width 15 height 6
click at [22, 194] on div at bounding box center [22, 194] width 2 height 2
click at [22, 37] on div at bounding box center [21, 34] width 7 height 7
click at [264, 343] on div "Select" at bounding box center [267, 341] width 18 height 6
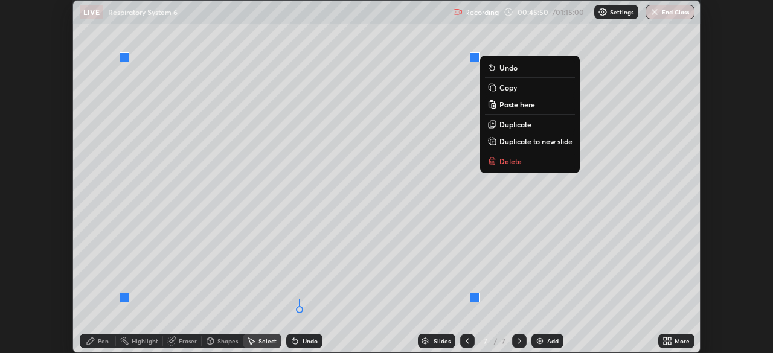
click at [512, 90] on p "Copy" at bounding box center [508, 88] width 18 height 10
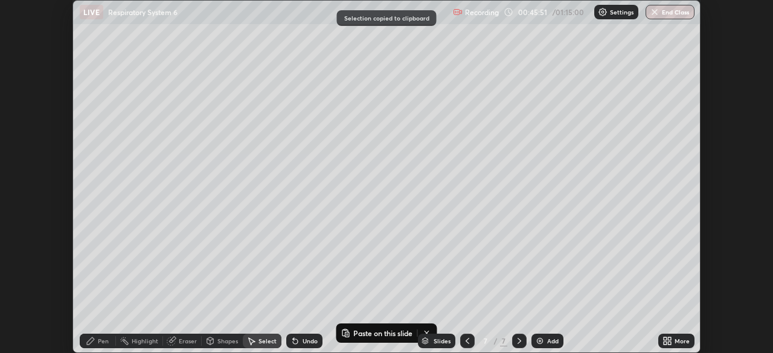
click at [549, 339] on div "Add" at bounding box center [552, 341] width 11 height 6
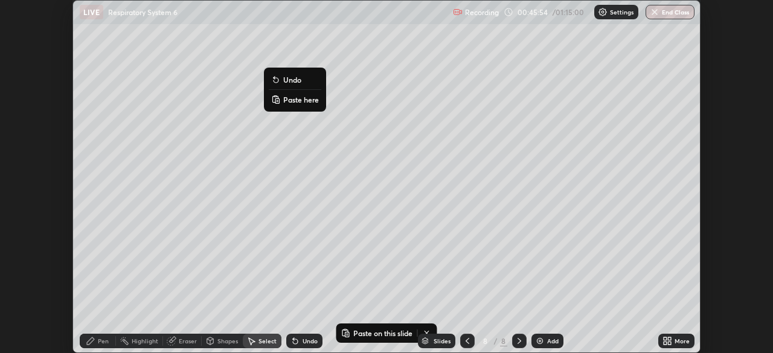
click at [298, 98] on p "Paste here" at bounding box center [301, 100] width 36 height 10
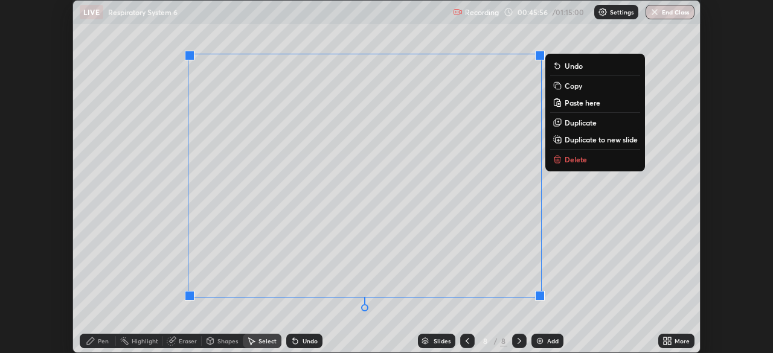
click at [285, 307] on div "0 ° Undo Copy Paste here Duplicate Duplicate to new slide Delete" at bounding box center [386, 177] width 627 height 352
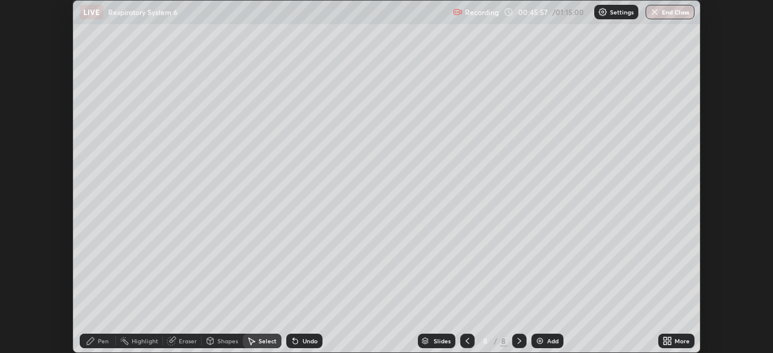
click at [549, 338] on div "Add" at bounding box center [552, 341] width 11 height 6
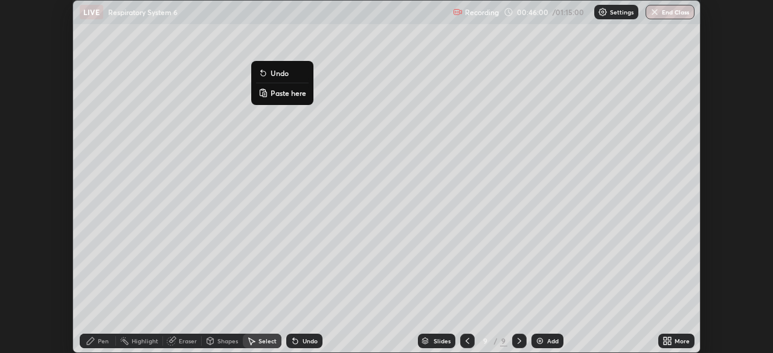
click at [293, 94] on p "Paste here" at bounding box center [288, 93] width 36 height 10
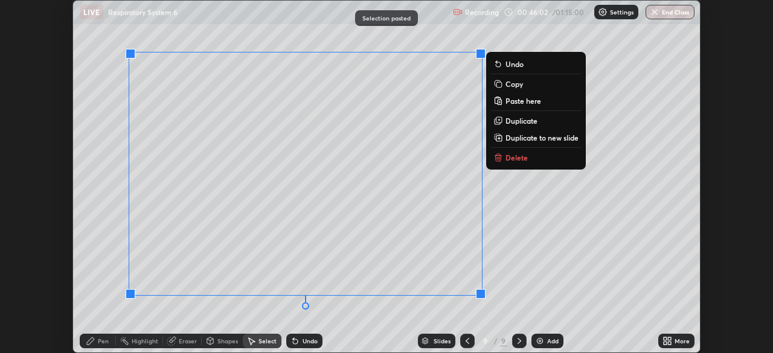
click at [273, 311] on div "0 ° Undo Copy Paste here Duplicate Duplicate to new slide Delete" at bounding box center [386, 177] width 627 height 352
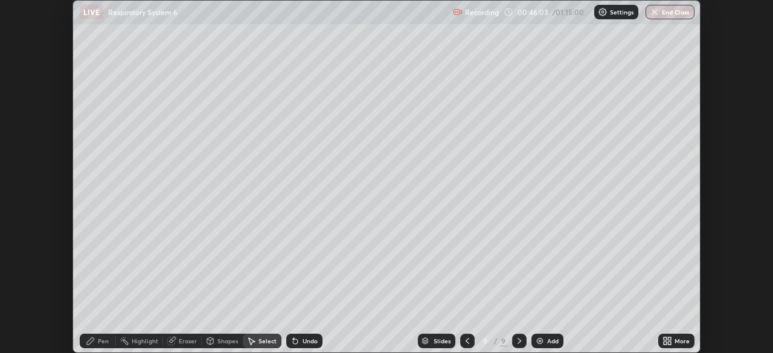
click at [466, 341] on icon at bounding box center [467, 341] width 10 height 10
click at [92, 342] on icon at bounding box center [91, 341] width 10 height 10
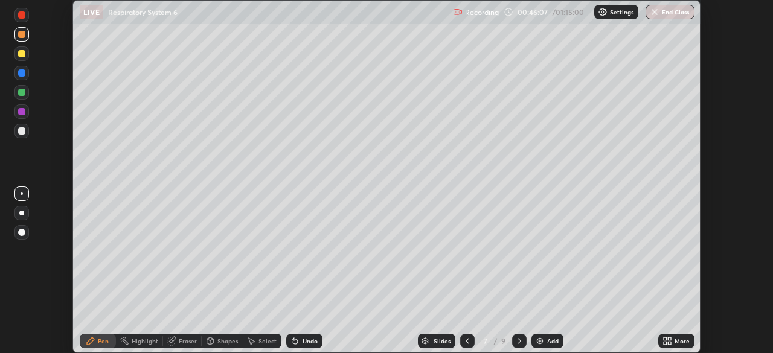
click at [20, 51] on div at bounding box center [21, 53] width 7 height 7
click at [307, 340] on div "Undo" at bounding box center [309, 341] width 15 height 6
click at [26, 97] on div at bounding box center [21, 92] width 14 height 14
click at [308, 340] on div "Undo" at bounding box center [309, 341] width 15 height 6
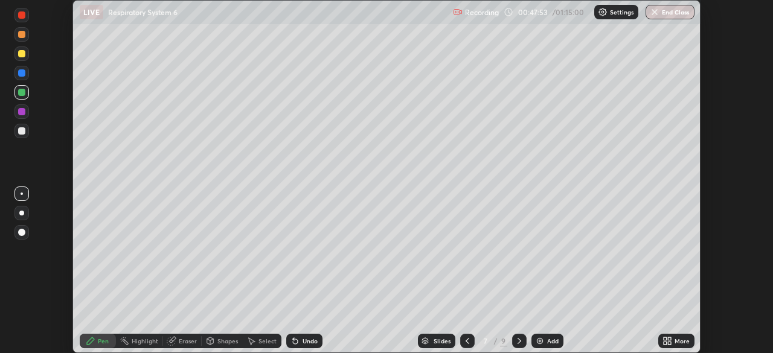
click at [307, 340] on div "Undo" at bounding box center [309, 341] width 15 height 6
click at [305, 340] on div "Undo" at bounding box center [309, 341] width 15 height 6
click at [303, 340] on div "Undo" at bounding box center [309, 341] width 15 height 6
click at [302, 340] on div "Undo" at bounding box center [309, 341] width 15 height 6
click at [302, 338] on div "Undo" at bounding box center [309, 341] width 15 height 6
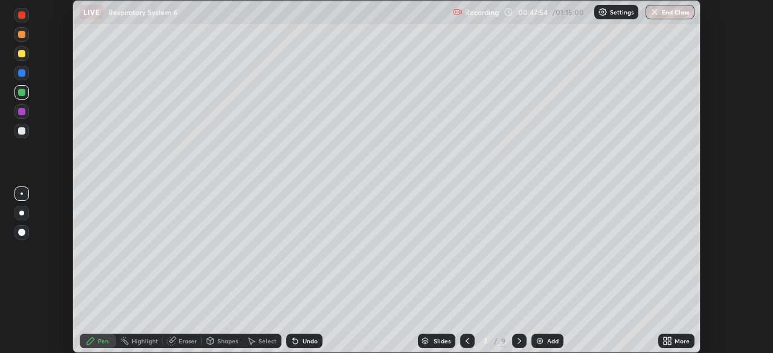
click at [302, 338] on div "Undo" at bounding box center [309, 341] width 15 height 6
click at [304, 338] on div "Undo" at bounding box center [309, 341] width 15 height 6
click at [22, 57] on div at bounding box center [21, 53] width 7 height 7
click at [22, 193] on div at bounding box center [22, 194] width 2 height 2
click at [465, 337] on icon at bounding box center [467, 341] width 10 height 10
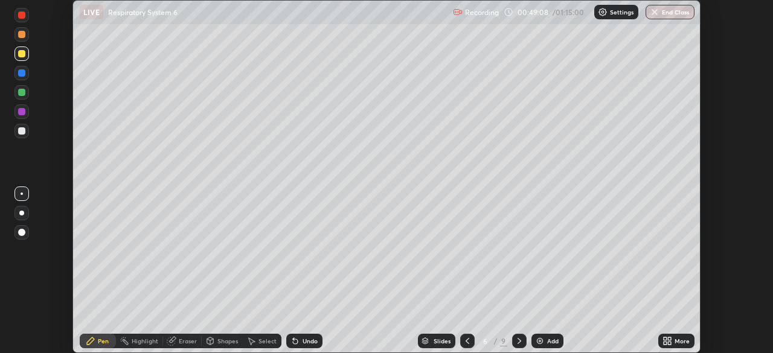
click at [466, 341] on icon at bounding box center [467, 341] width 10 height 10
click at [517, 339] on icon at bounding box center [519, 341] width 4 height 6
click at [517, 341] on icon at bounding box center [519, 341] width 10 height 10
click at [517, 337] on icon at bounding box center [519, 341] width 10 height 10
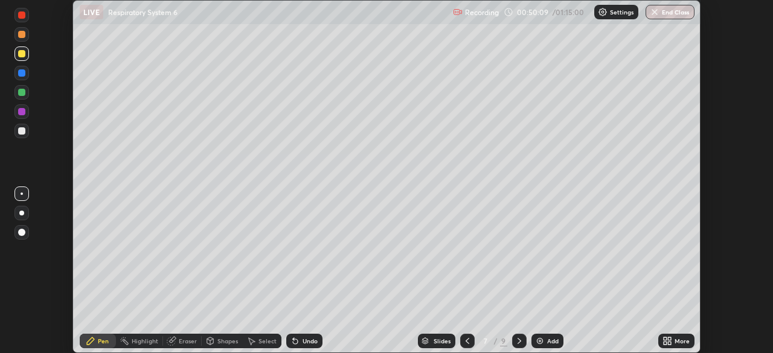
click at [518, 337] on icon at bounding box center [519, 341] width 10 height 10
click at [518, 339] on icon at bounding box center [519, 341] width 10 height 10
click at [517, 339] on icon at bounding box center [519, 341] width 10 height 10
click at [466, 341] on icon at bounding box center [467, 341] width 10 height 10
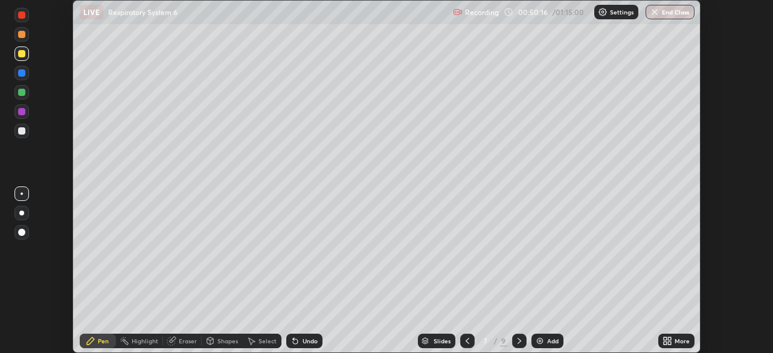
click at [22, 130] on div at bounding box center [21, 130] width 7 height 7
click at [305, 339] on div "Undo" at bounding box center [309, 341] width 15 height 6
click at [302, 339] on div "Undo" at bounding box center [309, 341] width 15 height 6
click at [311, 338] on div "Undo" at bounding box center [309, 341] width 15 height 6
click at [309, 340] on div "Undo" at bounding box center [309, 341] width 15 height 6
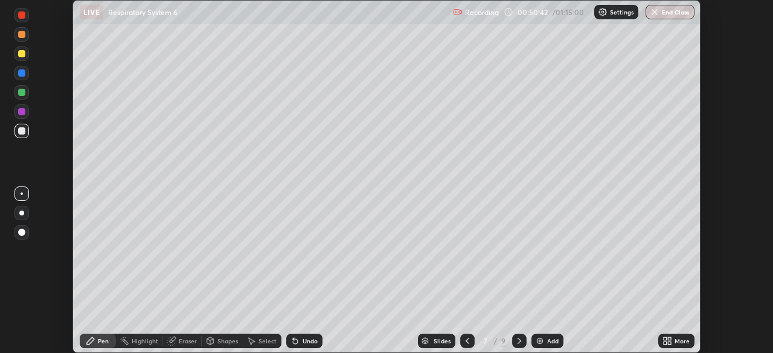
click at [307, 340] on div "Undo" at bounding box center [309, 341] width 15 height 6
click at [21, 137] on div at bounding box center [21, 131] width 14 height 14
click at [307, 342] on div "Undo" at bounding box center [309, 341] width 15 height 6
click at [306, 342] on div "Undo" at bounding box center [309, 341] width 15 height 6
click at [24, 54] on div at bounding box center [21, 53] width 7 height 7
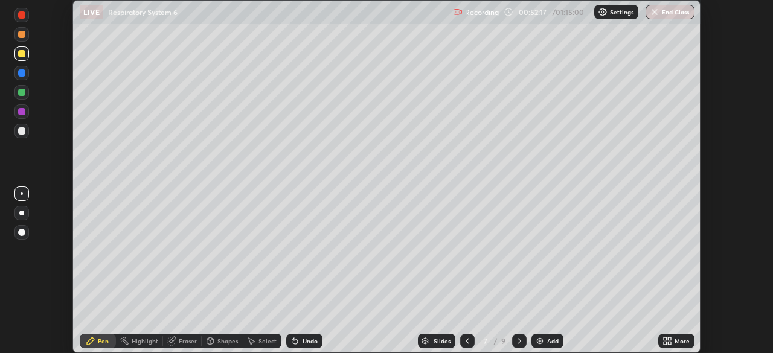
click at [23, 95] on div at bounding box center [21, 92] width 7 height 7
click at [22, 37] on div at bounding box center [21, 34] width 7 height 7
click at [27, 230] on div at bounding box center [21, 232] width 14 height 14
click at [24, 129] on div at bounding box center [21, 130] width 7 height 7
click at [22, 56] on div at bounding box center [21, 53] width 7 height 7
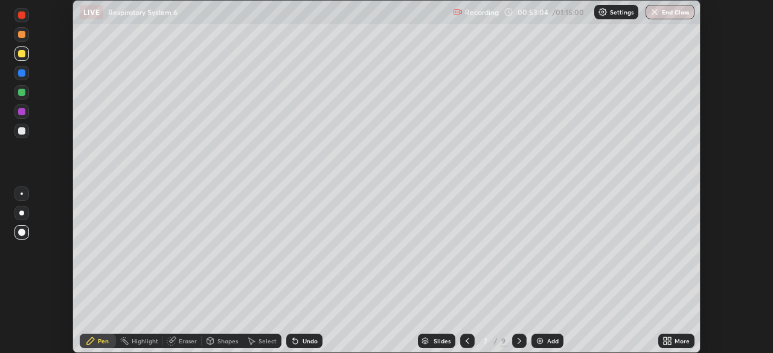
click at [22, 194] on div at bounding box center [22, 194] width 2 height 2
click at [302, 338] on div "Undo" at bounding box center [309, 341] width 15 height 6
click at [298, 342] on icon at bounding box center [295, 341] width 10 height 10
click at [305, 340] on div "Undo" at bounding box center [309, 341] width 15 height 6
click at [308, 341] on div "Undo" at bounding box center [309, 341] width 15 height 6
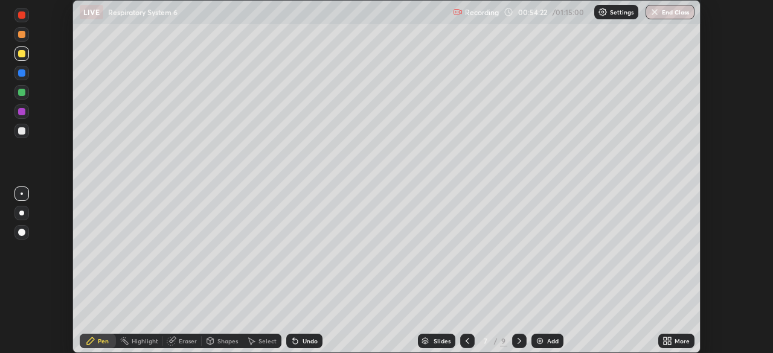
click at [188, 340] on div "Eraser" at bounding box center [188, 341] width 18 height 6
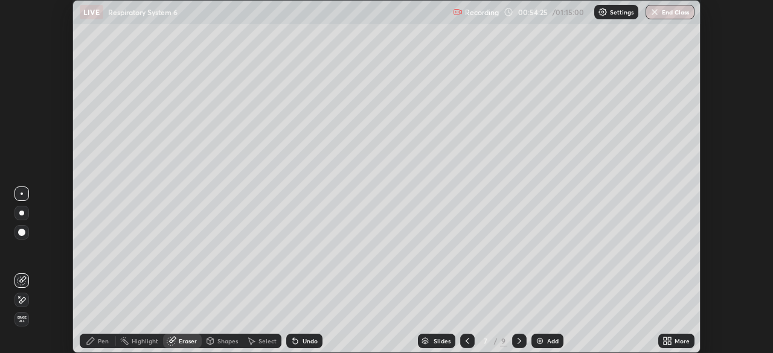
click at [101, 341] on div "Pen" at bounding box center [103, 341] width 11 height 6
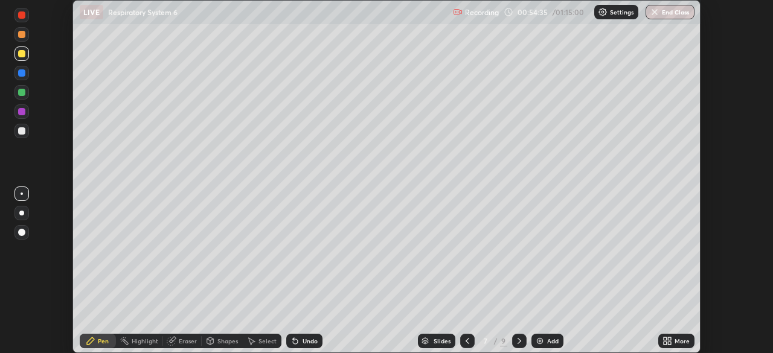
click at [516, 339] on icon at bounding box center [519, 341] width 10 height 10
click at [668, 340] on icon at bounding box center [669, 338] width 3 height 3
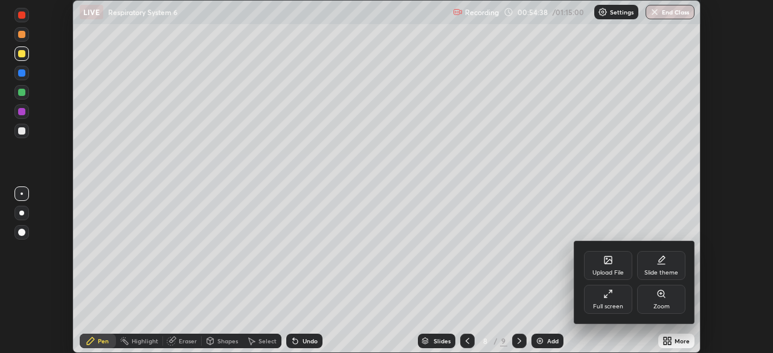
click at [604, 296] on icon at bounding box center [605, 296] width 2 height 2
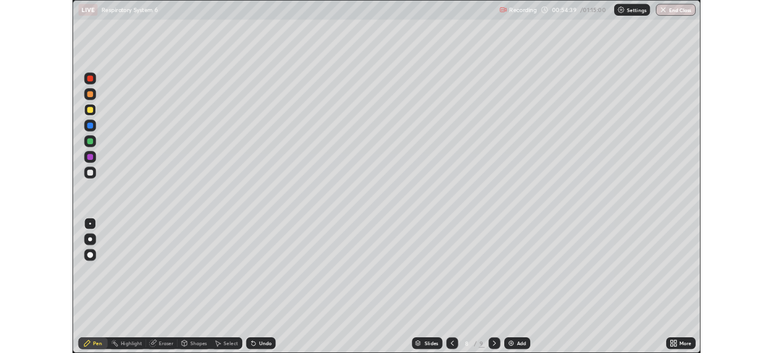
scroll to position [435, 773]
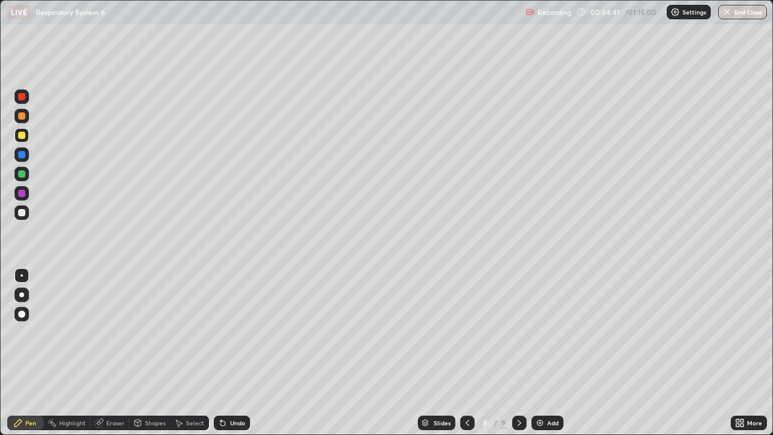
click at [19, 213] on div at bounding box center [21, 212] width 7 height 7
click at [21, 135] on div at bounding box center [21, 135] width 7 height 7
click at [22, 314] on div at bounding box center [21, 313] width 7 height 7
click at [25, 177] on div at bounding box center [21, 174] width 14 height 14
click at [19, 193] on div at bounding box center [21, 193] width 7 height 7
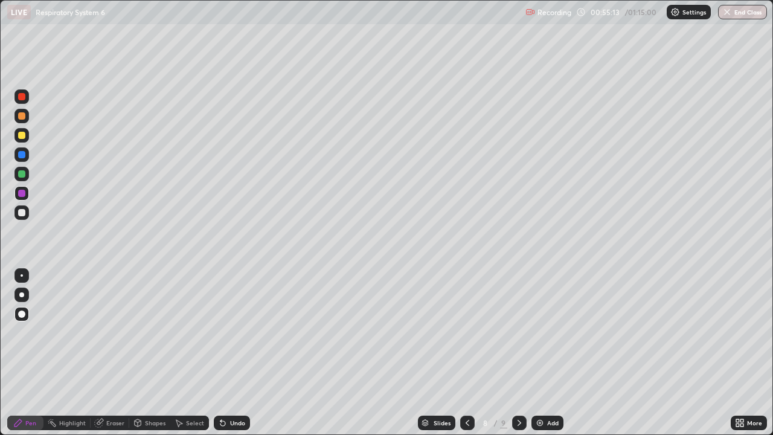
click at [22, 275] on div at bounding box center [22, 275] width 2 height 2
click at [26, 210] on div at bounding box center [21, 212] width 14 height 14
click at [22, 211] on div at bounding box center [21, 212] width 7 height 7
click at [21, 152] on div at bounding box center [21, 154] width 7 height 7
click at [25, 215] on div at bounding box center [21, 212] width 14 height 14
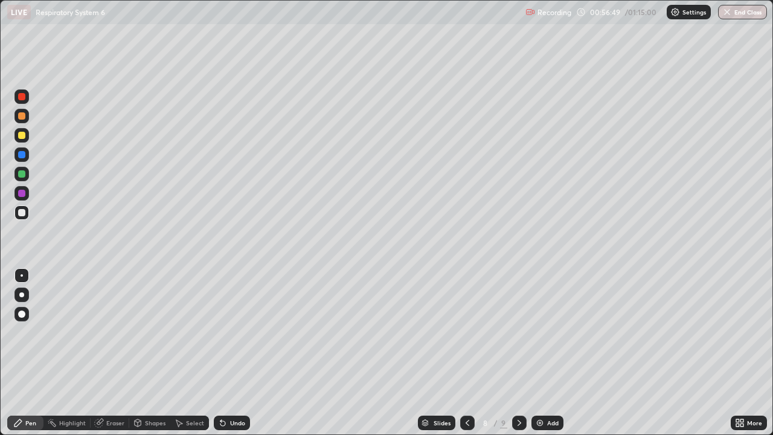
click at [195, 352] on div "Select" at bounding box center [195, 422] width 18 height 6
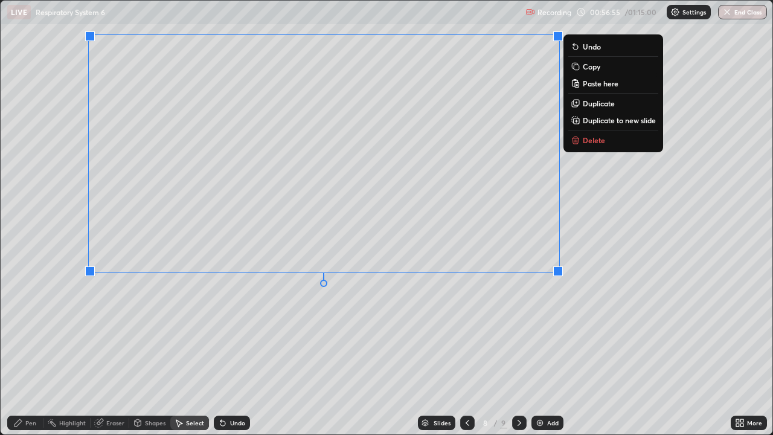
click at [439, 326] on div "0 ° Undo Copy Paste here Duplicate Duplicate to new slide Delete" at bounding box center [386, 217] width 771 height 433
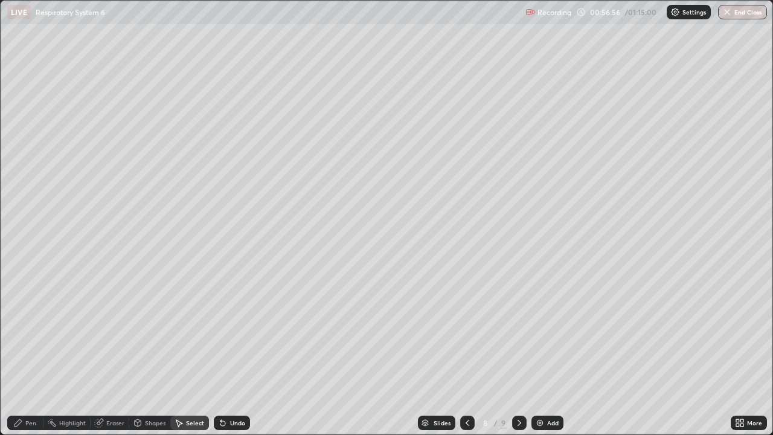
click at [37, 352] on div "Pen" at bounding box center [25, 422] width 36 height 14
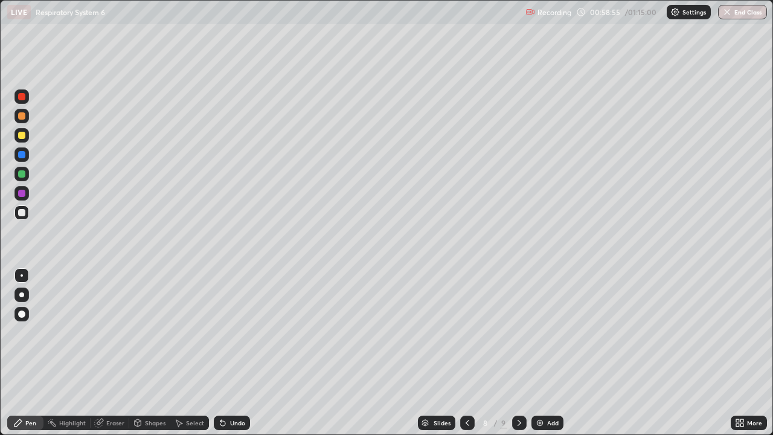
click at [517, 352] on icon at bounding box center [519, 423] width 10 height 10
click at [19, 138] on div at bounding box center [21, 135] width 7 height 7
click at [22, 310] on div at bounding box center [21, 313] width 7 height 7
click at [234, 352] on div "Undo" at bounding box center [237, 422] width 15 height 6
click at [22, 275] on div at bounding box center [22, 275] width 2 height 2
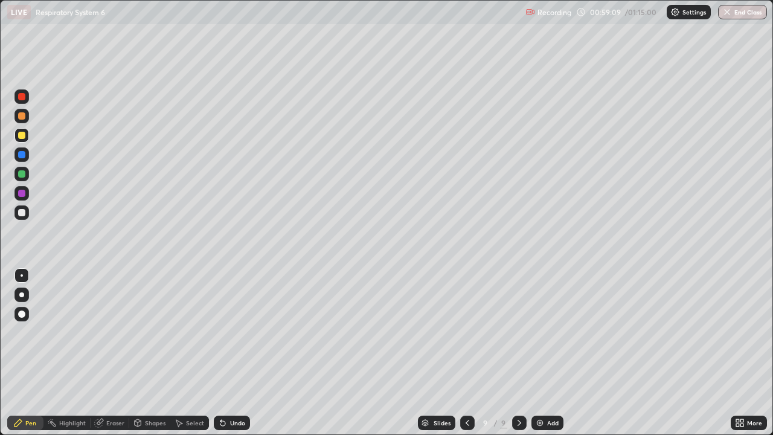
click at [23, 156] on div at bounding box center [21, 154] width 7 height 7
click at [21, 99] on div at bounding box center [21, 96] width 7 height 7
click at [22, 313] on div at bounding box center [21, 313] width 7 height 7
click at [22, 275] on div at bounding box center [22, 275] width 2 height 2
click at [22, 139] on div at bounding box center [21, 135] width 14 height 14
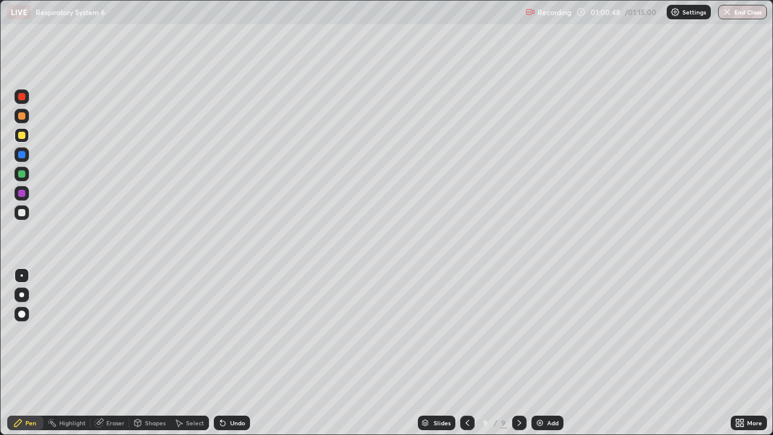
click at [241, 352] on div "Undo" at bounding box center [237, 422] width 15 height 6
click at [465, 352] on icon at bounding box center [467, 422] width 4 height 6
click at [465, 352] on icon at bounding box center [467, 423] width 10 height 10
click at [466, 352] on icon at bounding box center [467, 423] width 10 height 10
click at [467, 352] on icon at bounding box center [467, 423] width 10 height 10
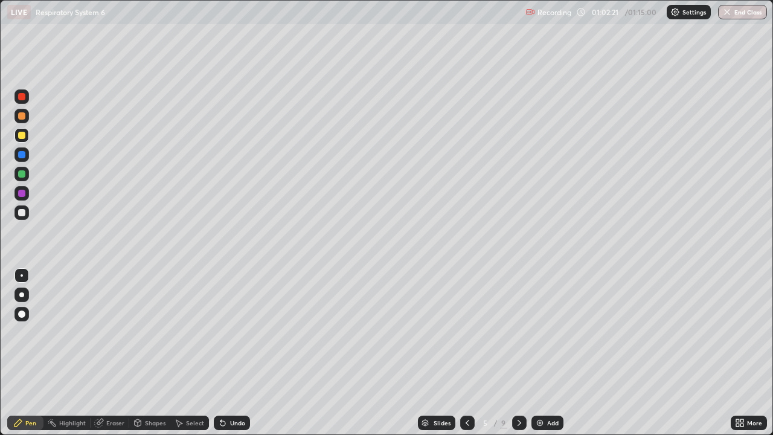
click at [464, 352] on icon at bounding box center [467, 423] width 10 height 10
click at [466, 352] on icon at bounding box center [467, 423] width 10 height 10
click at [518, 352] on icon at bounding box center [519, 423] width 10 height 10
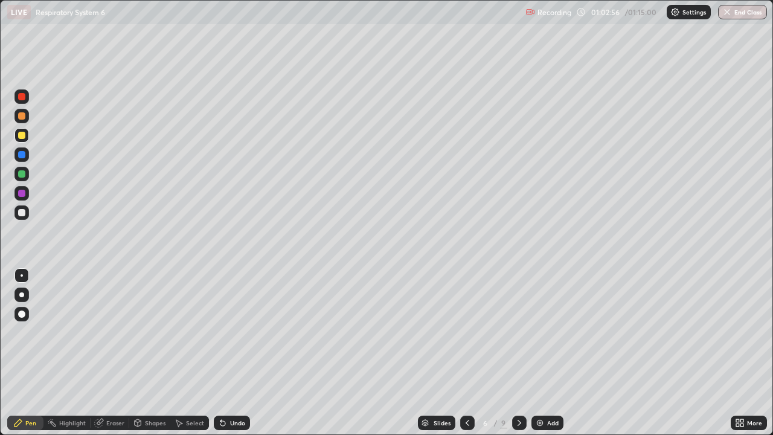
click at [516, 352] on icon at bounding box center [519, 423] width 10 height 10
click at [514, 352] on icon at bounding box center [519, 423] width 10 height 10
click at [518, 352] on icon at bounding box center [519, 423] width 10 height 10
click at [742, 352] on icon at bounding box center [741, 420] width 3 height 3
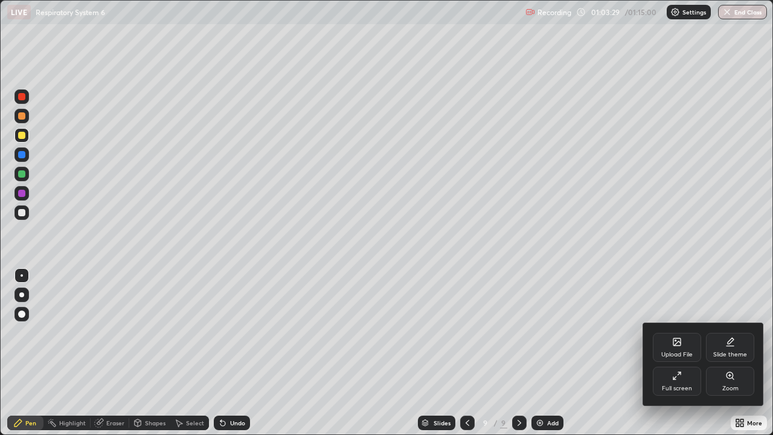
click at [674, 352] on div "Full screen" at bounding box center [677, 388] width 30 height 6
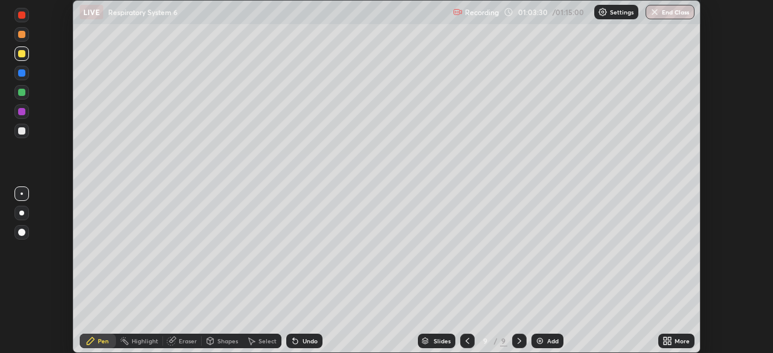
scroll to position [60006, 59586]
click at [672, 13] on button "End Class" at bounding box center [670, 12] width 48 height 14
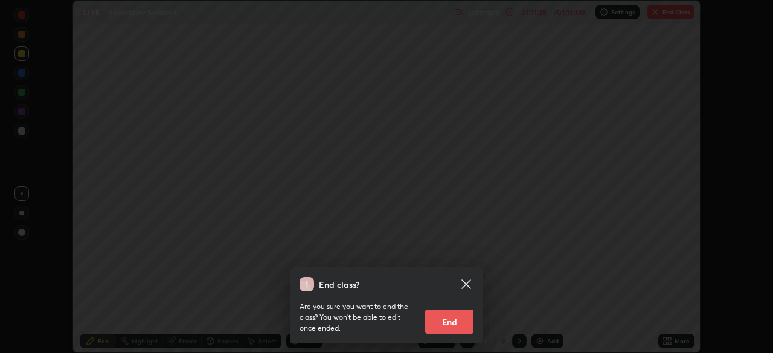
click at [453, 322] on button "End" at bounding box center [449, 322] width 48 height 24
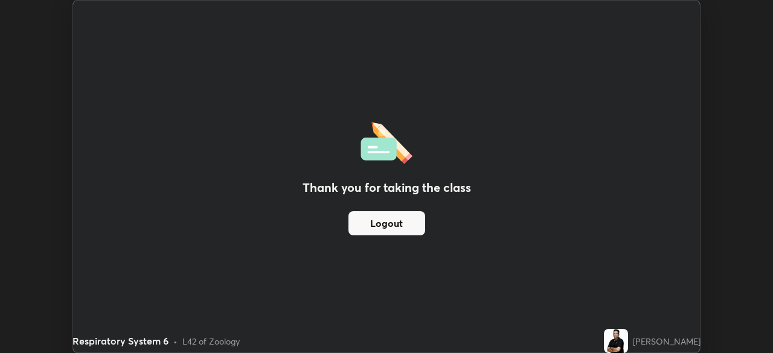
click at [389, 223] on button "Logout" at bounding box center [386, 223] width 77 height 24
